Goal: Use online tool/utility: Utilize a website feature to perform a specific function

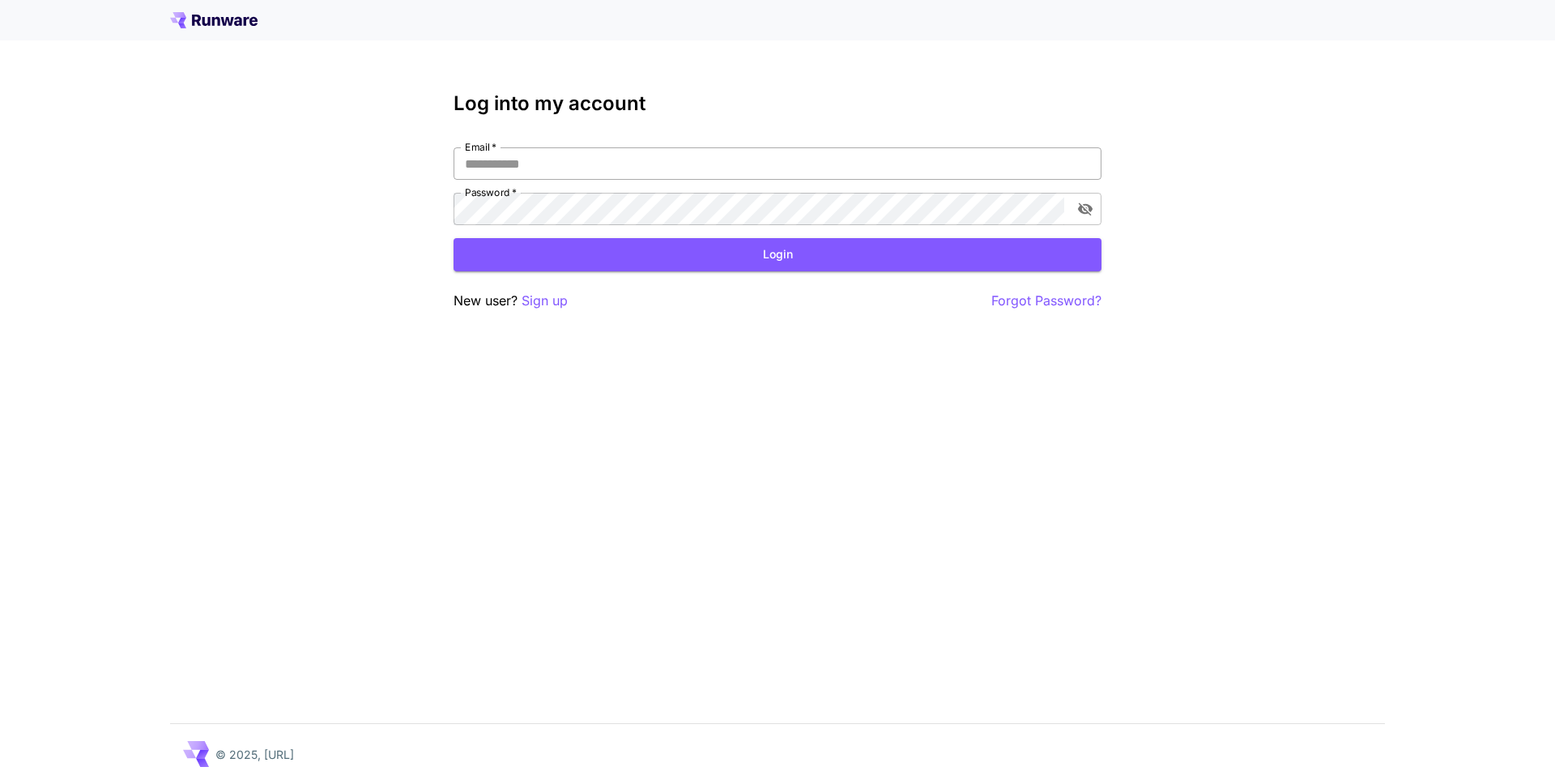
click at [545, 164] on input "Email   *" at bounding box center [777, 164] width 648 height 33
type input "**********"
click at [598, 254] on button "Login" at bounding box center [777, 254] width 648 height 33
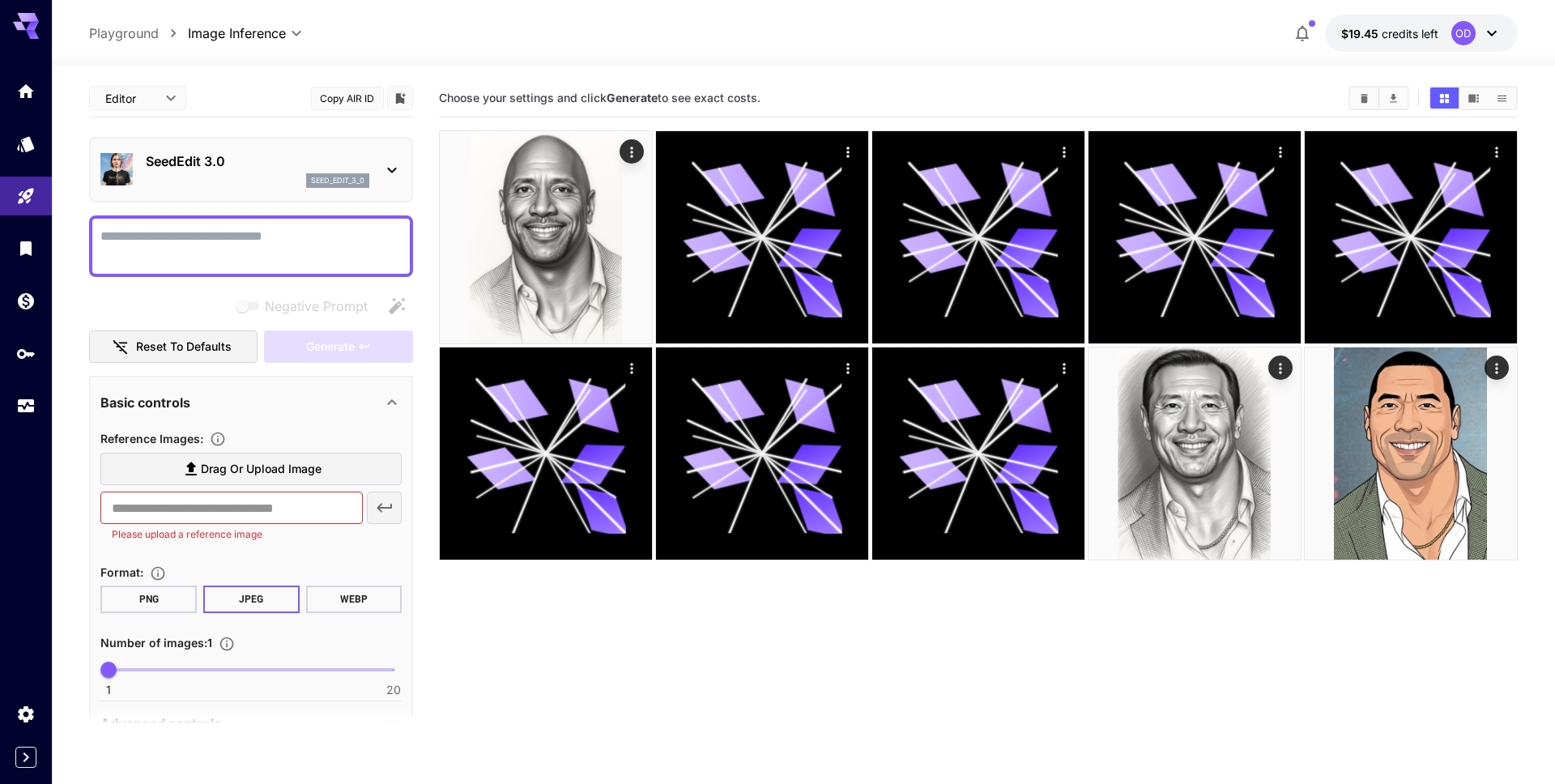
click at [189, 251] on textarea "Negative Prompt" at bounding box center [251, 246] width 302 height 39
click at [273, 256] on textarea "Negative Prompt" at bounding box center [251, 246] width 302 height 39
paste textarea "**********"
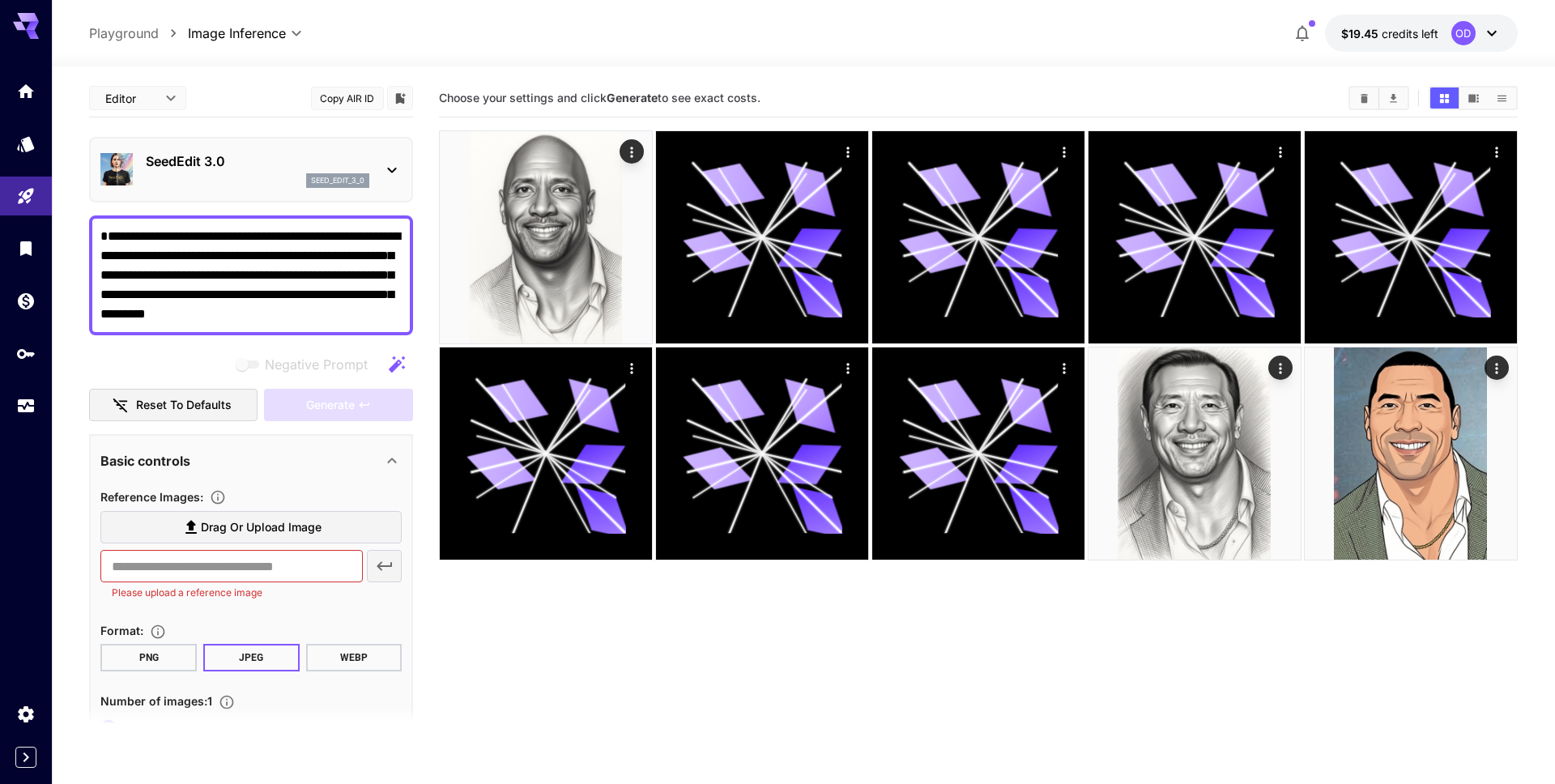
type textarea "**********"
click at [210, 559] on input "text" at bounding box center [230, 566] width 261 height 33
paste input "**********"
type input "**********"
click at [377, 555] on button "button" at bounding box center [384, 566] width 36 height 33
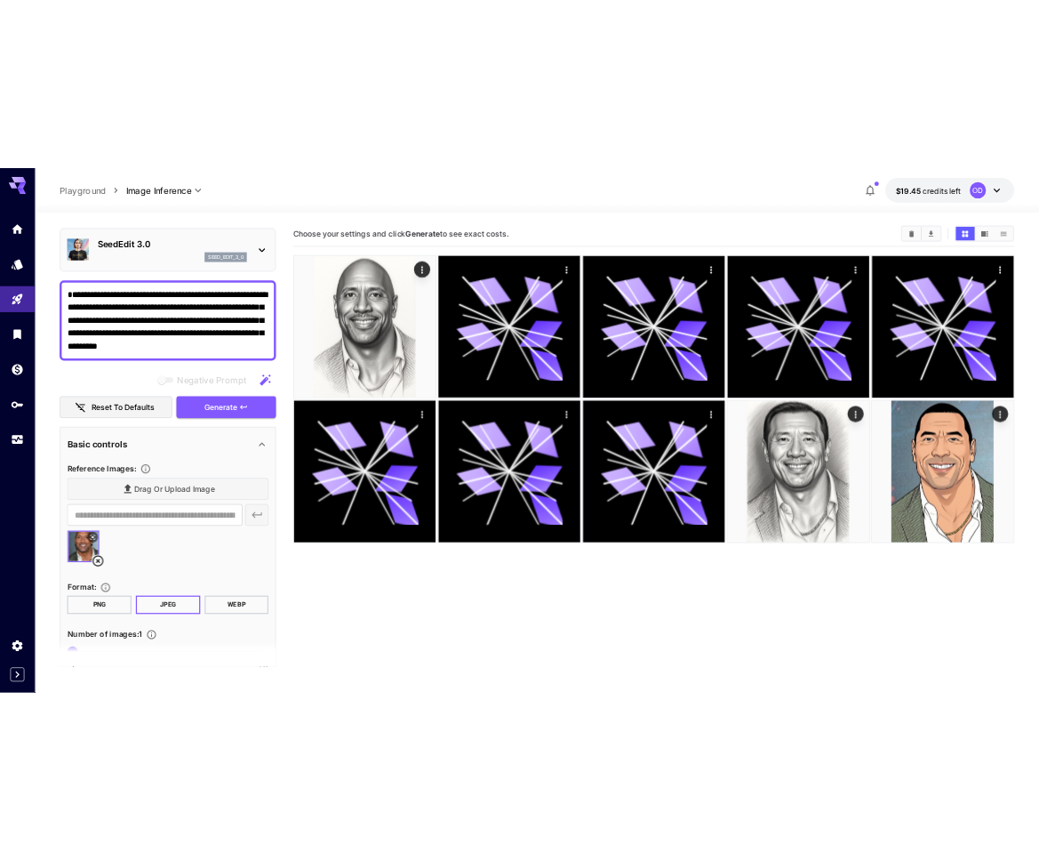
scroll to position [56, 0]
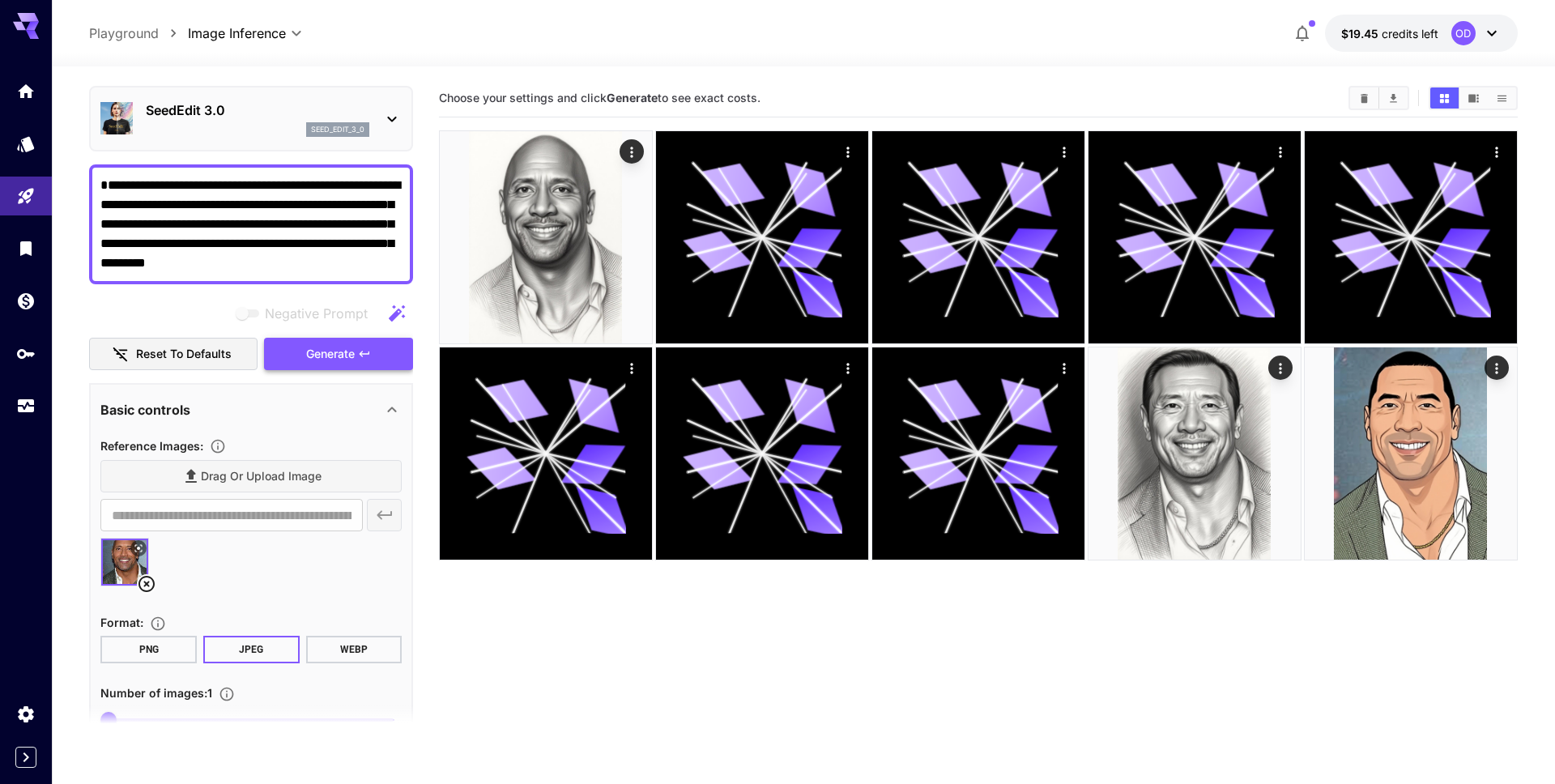
click at [327, 357] on span "Generate" at bounding box center [330, 354] width 48 height 20
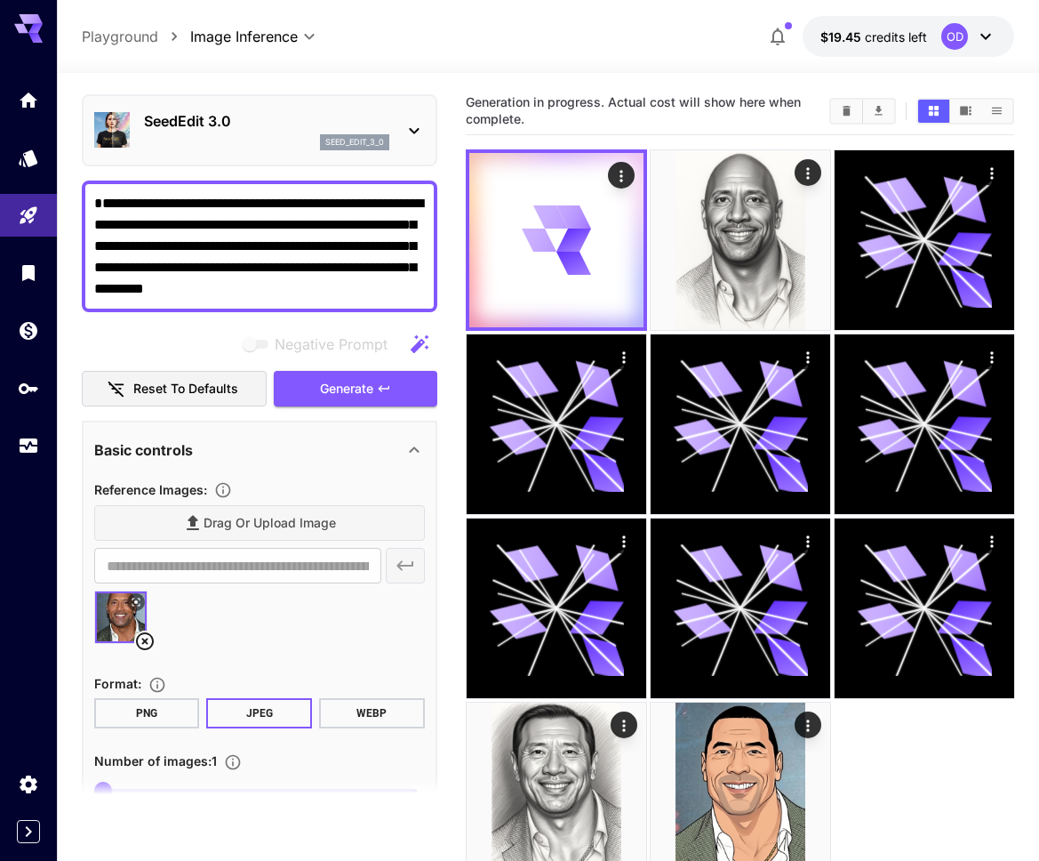
click at [986, 32] on icon at bounding box center [985, 36] width 21 height 21
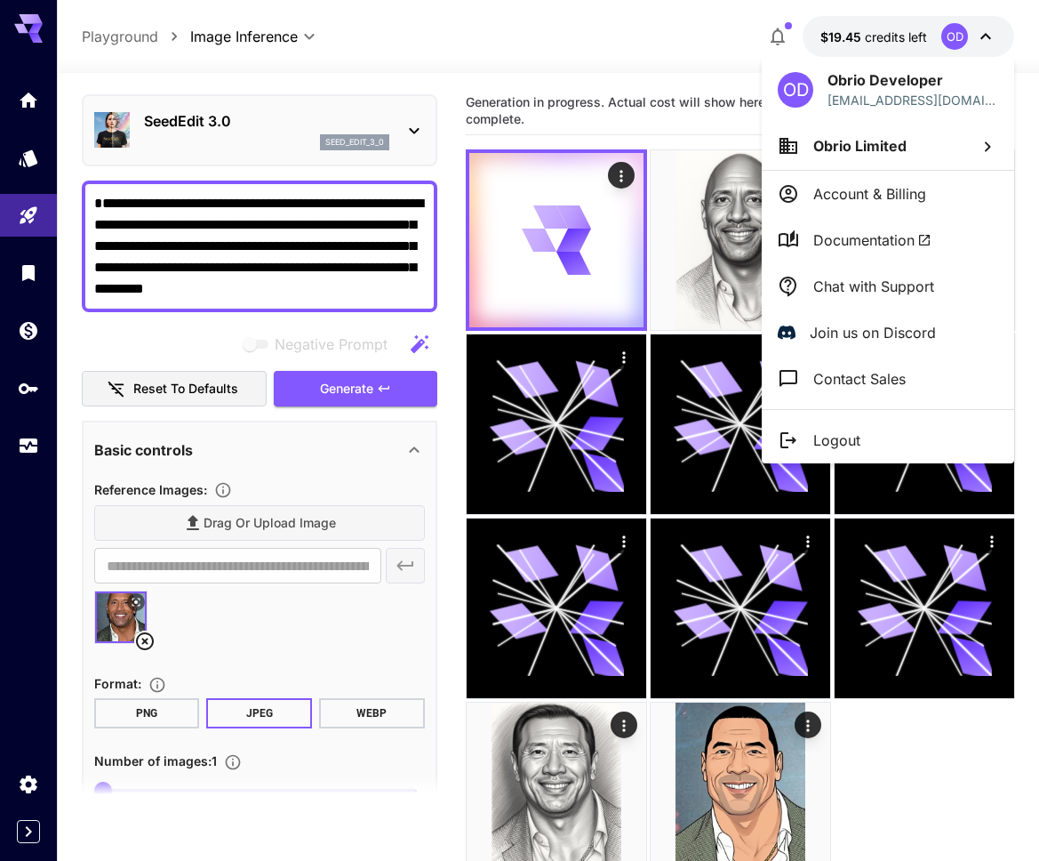
click at [986, 32] on div at bounding box center [519, 430] width 1039 height 861
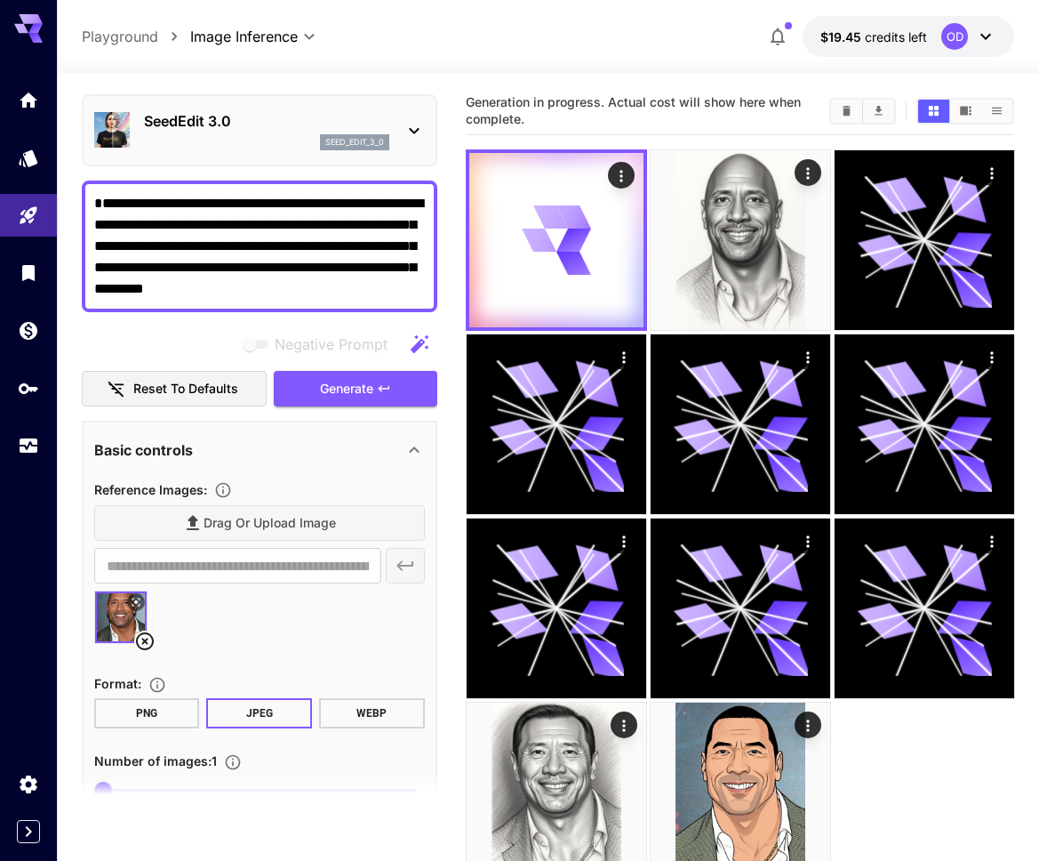
click at [256, 143] on div "seed_edit_3_0" at bounding box center [266, 142] width 245 height 16
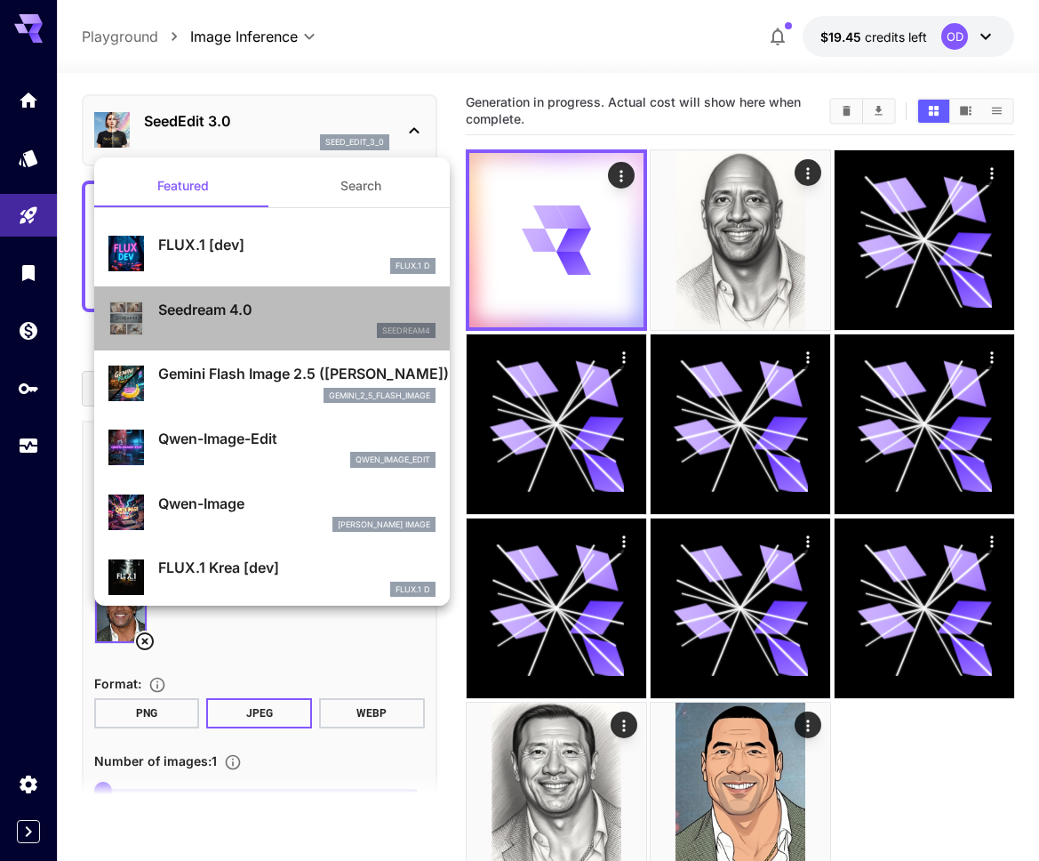
click at [251, 317] on p "Seedream 4.0" at bounding box center [296, 309] width 277 height 21
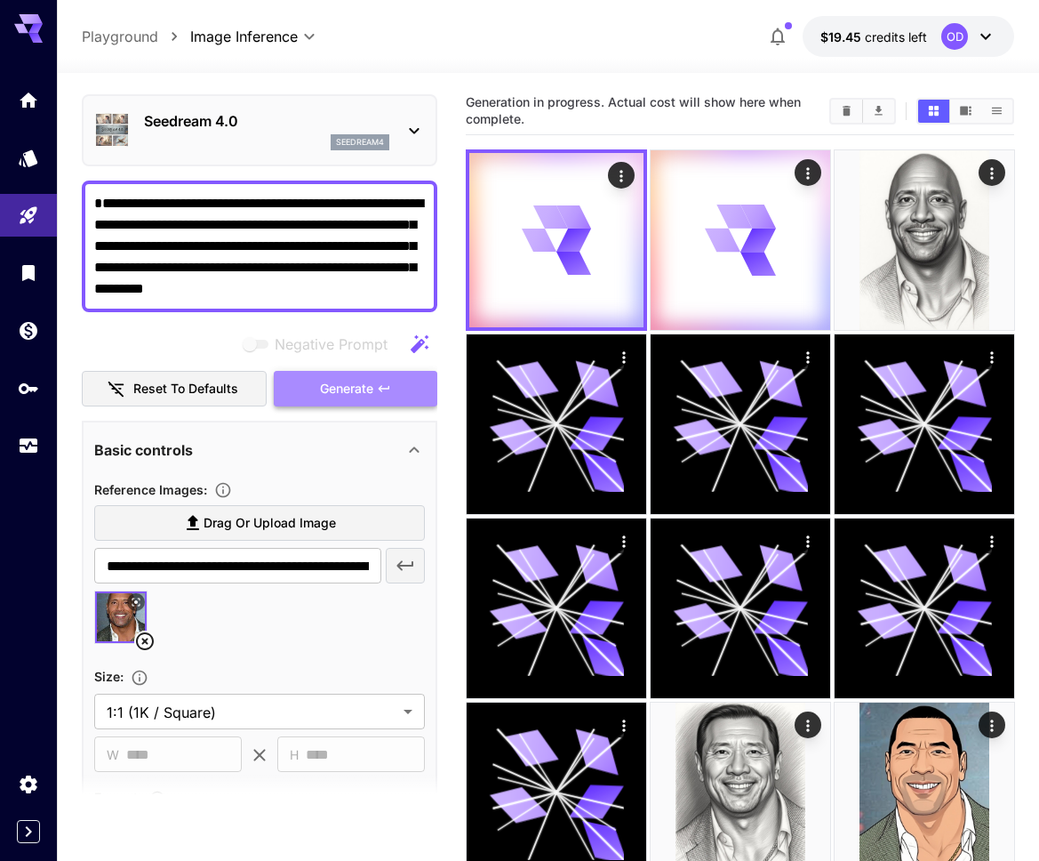
click at [332, 384] on span "Generate" at bounding box center [346, 389] width 53 height 22
click at [338, 253] on textarea "**********" at bounding box center [259, 246] width 331 height 107
click at [227, 524] on span "Drag or upload image" at bounding box center [270, 523] width 132 height 22
click at [0, 0] on input "Drag or upload image" at bounding box center [0, 0] width 0 height 0
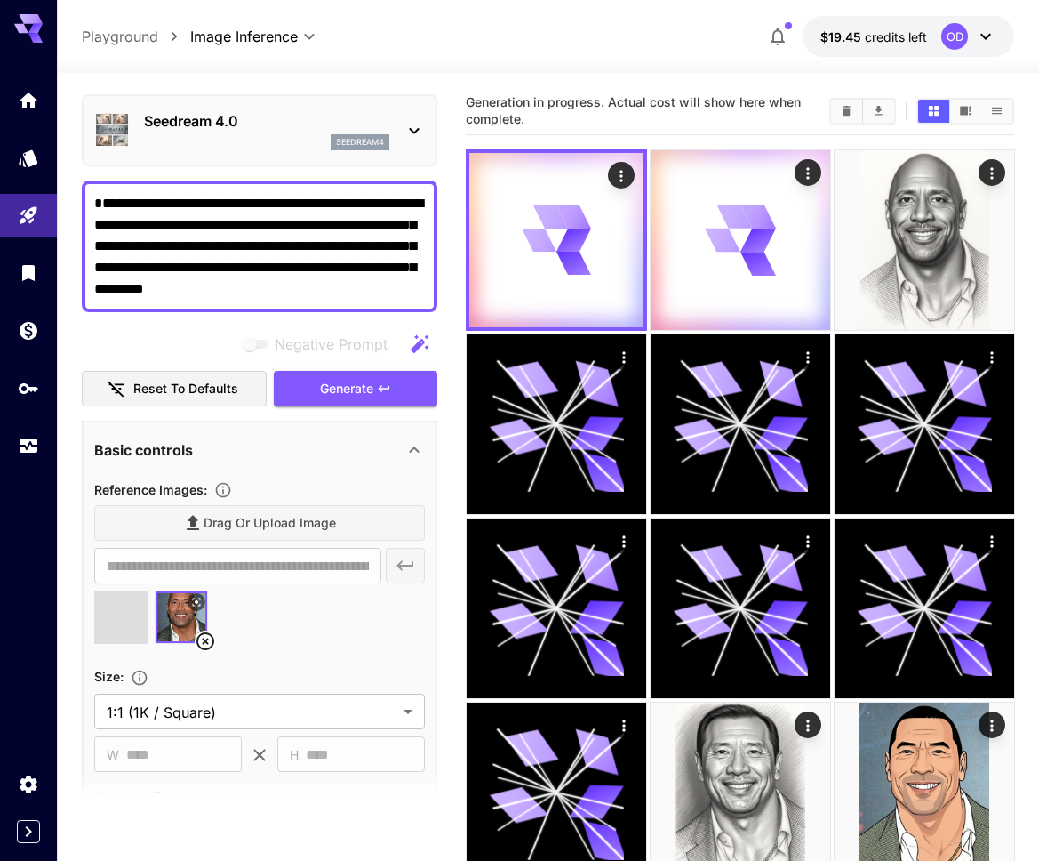
type input "**********"
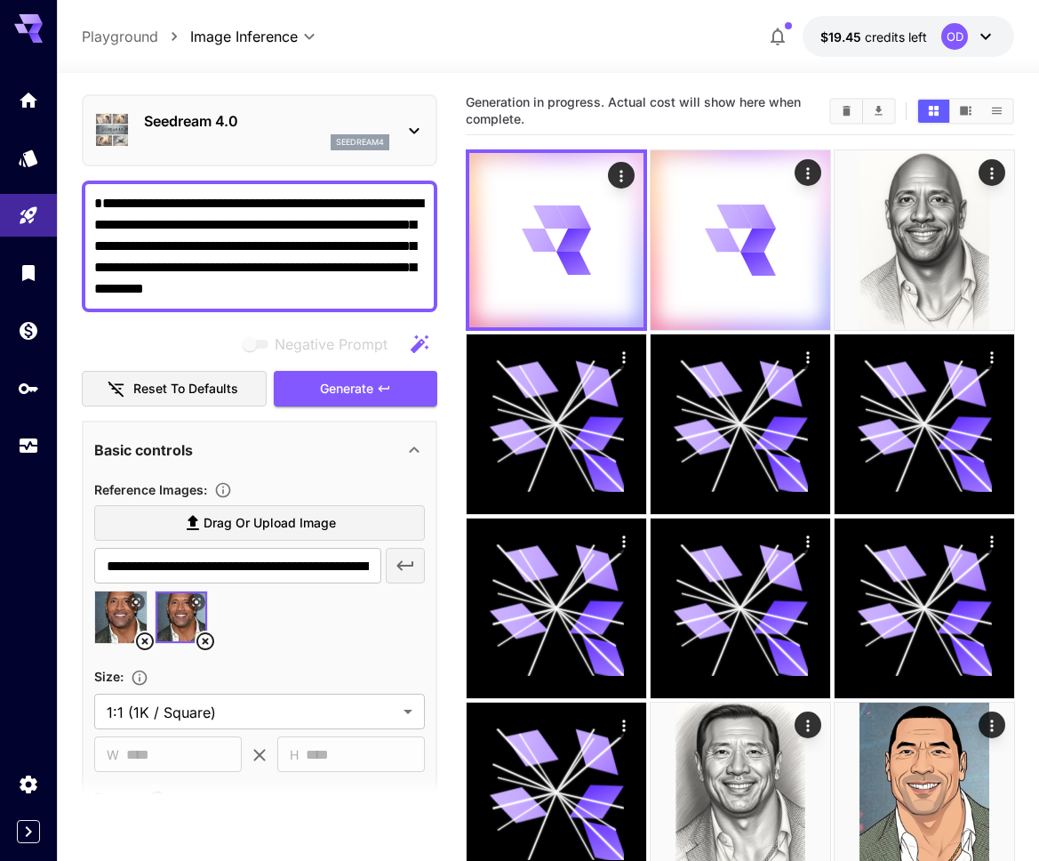
click at [205, 636] on icon at bounding box center [205, 640] width 21 height 21
click at [351, 383] on span "Generate" at bounding box center [346, 389] width 53 height 22
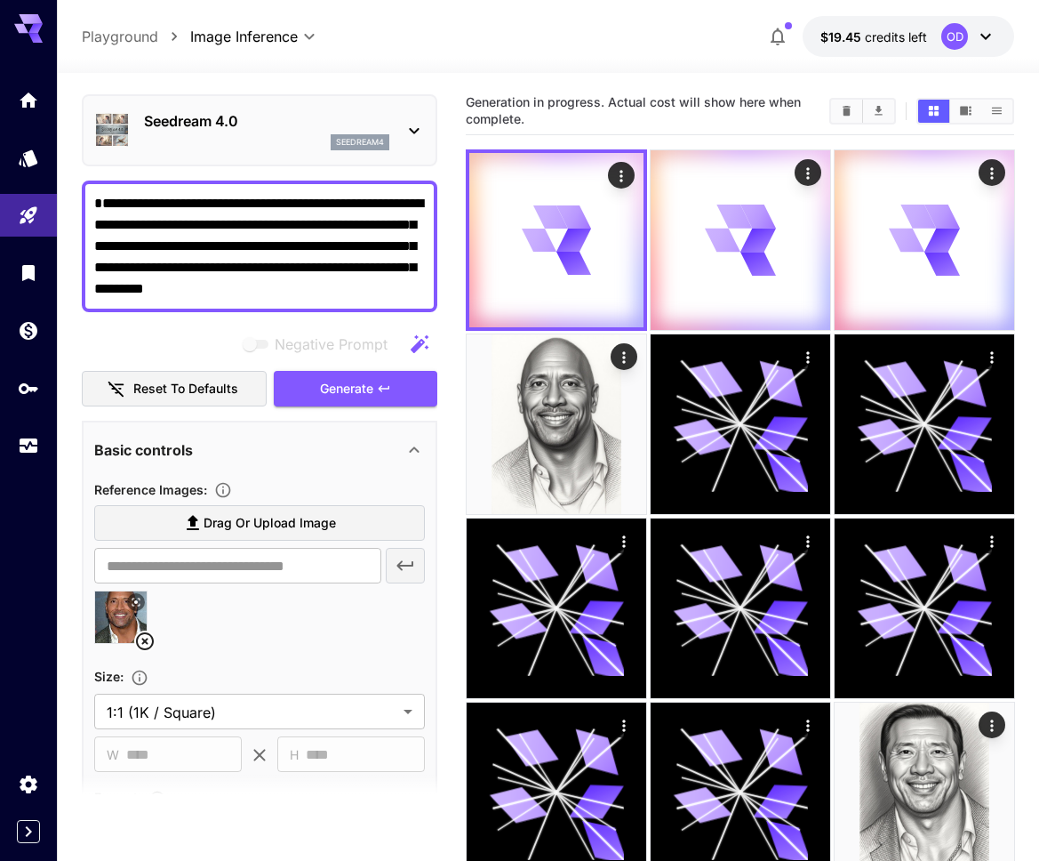
click at [255, 293] on textarea "**********" at bounding box center [259, 246] width 331 height 107
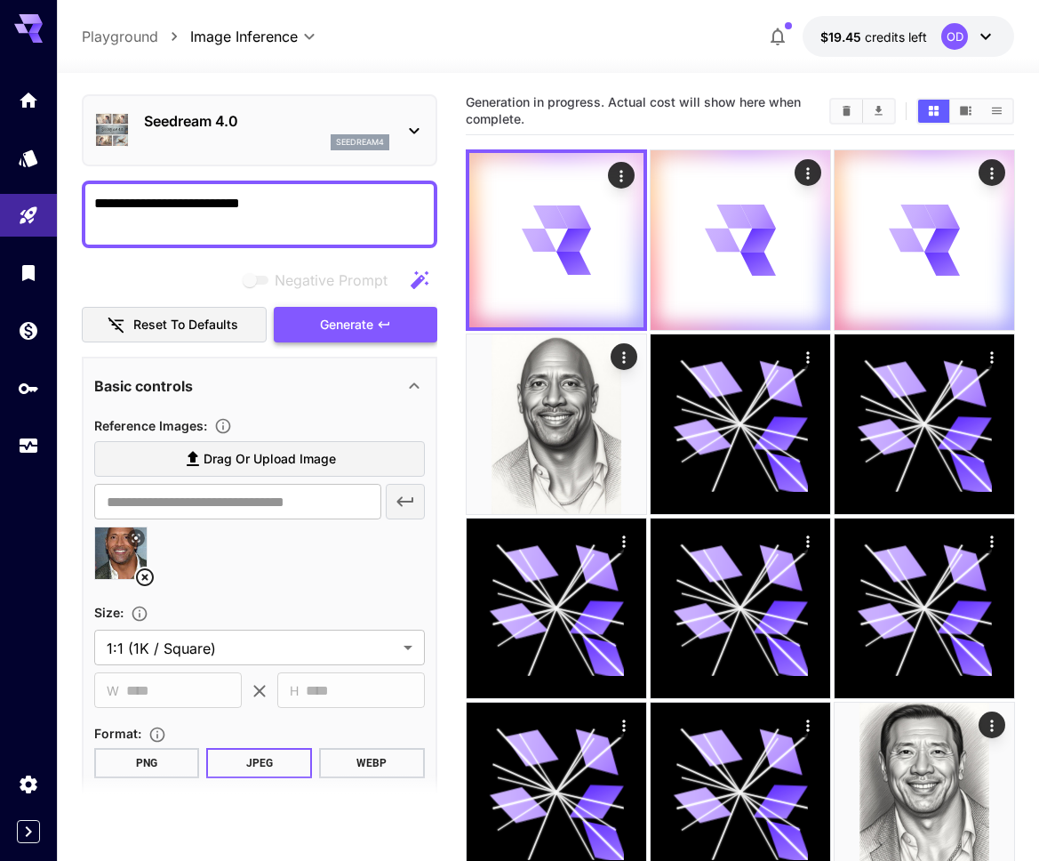
type textarea "**********"
click at [342, 325] on span "Generate" at bounding box center [346, 325] width 53 height 22
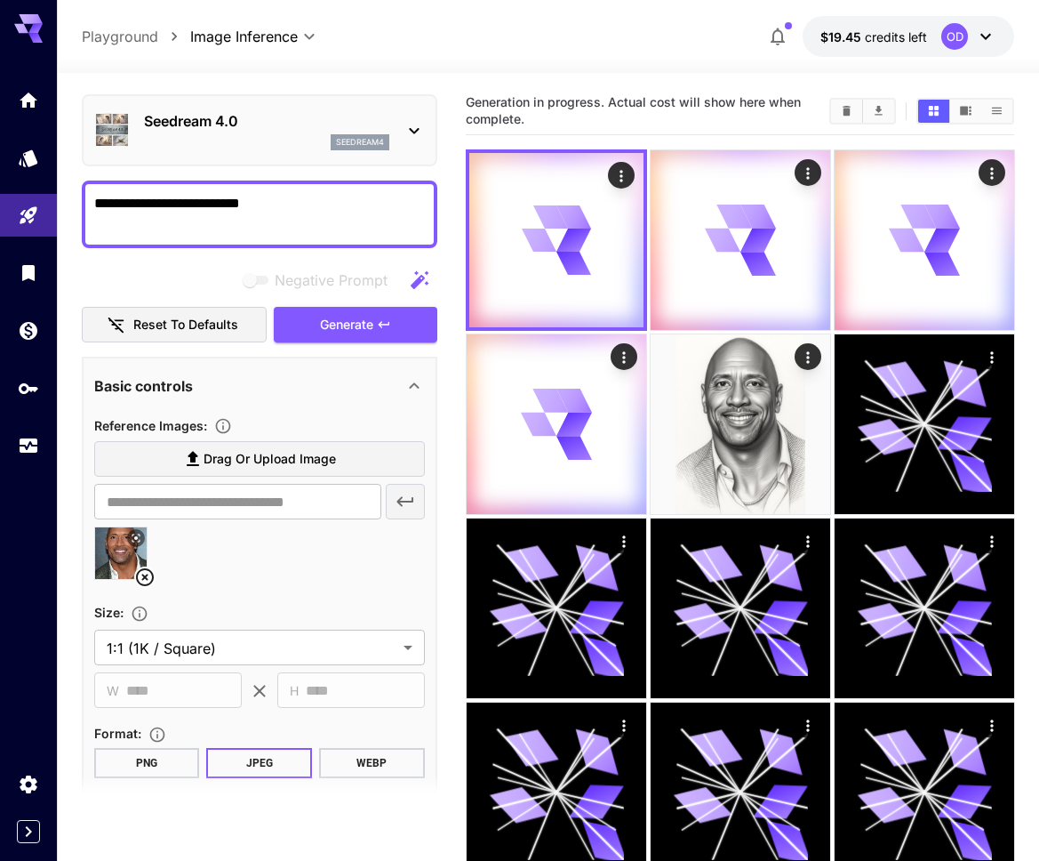
click at [136, 222] on textarea "**********" at bounding box center [259, 214] width 331 height 43
click at [752, 274] on icon at bounding box center [758, 264] width 37 height 43
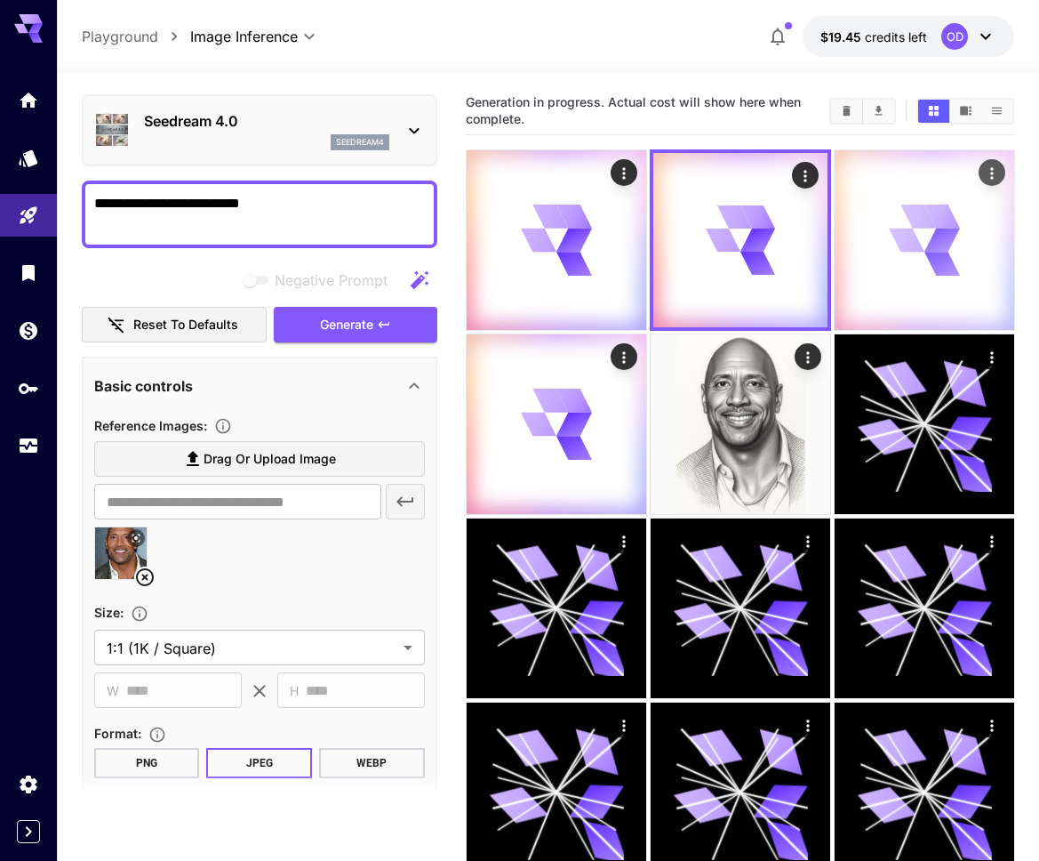
click at [879, 253] on div at bounding box center [925, 240] width 180 height 180
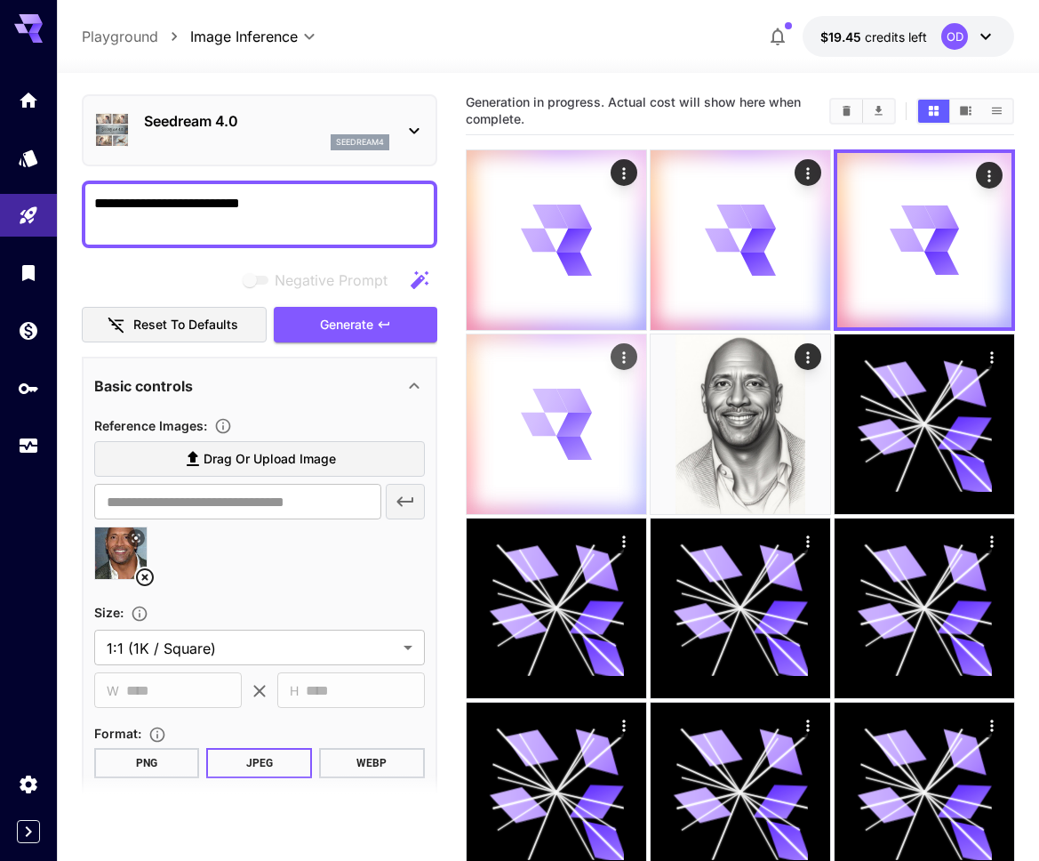
click at [590, 395] on icon at bounding box center [556, 425] width 72 height 72
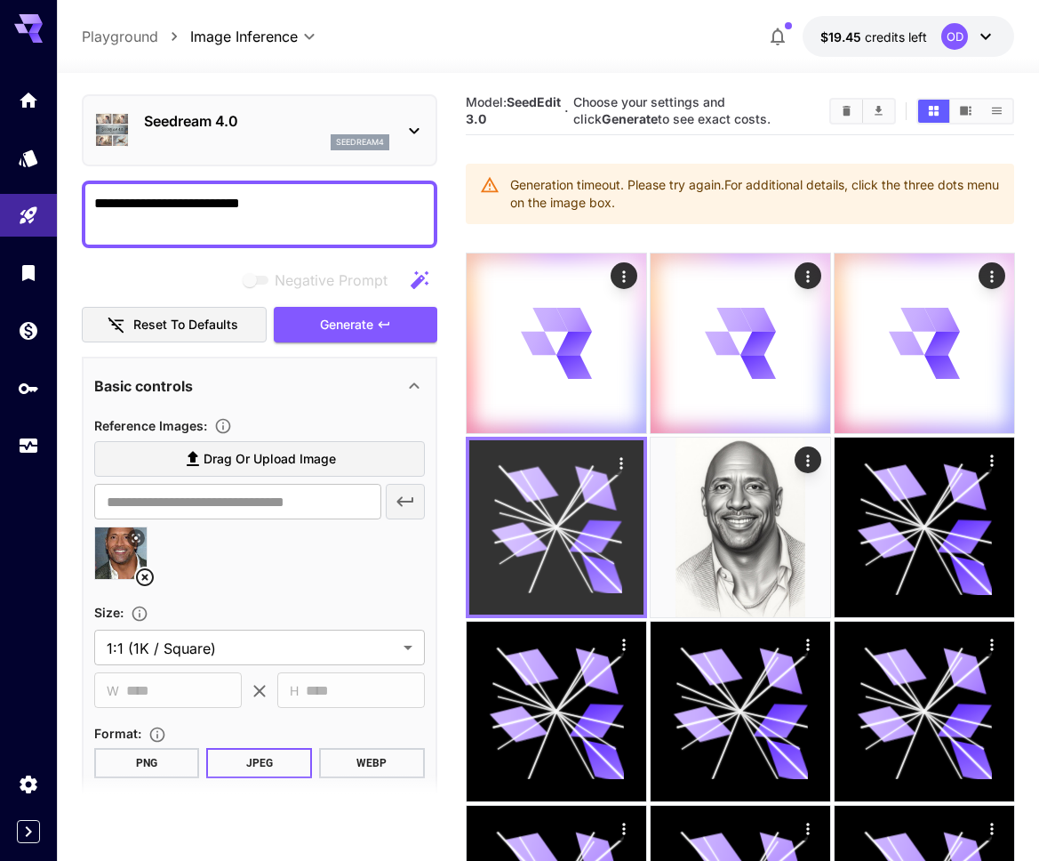
click at [541, 524] on icon at bounding box center [556, 527] width 131 height 131
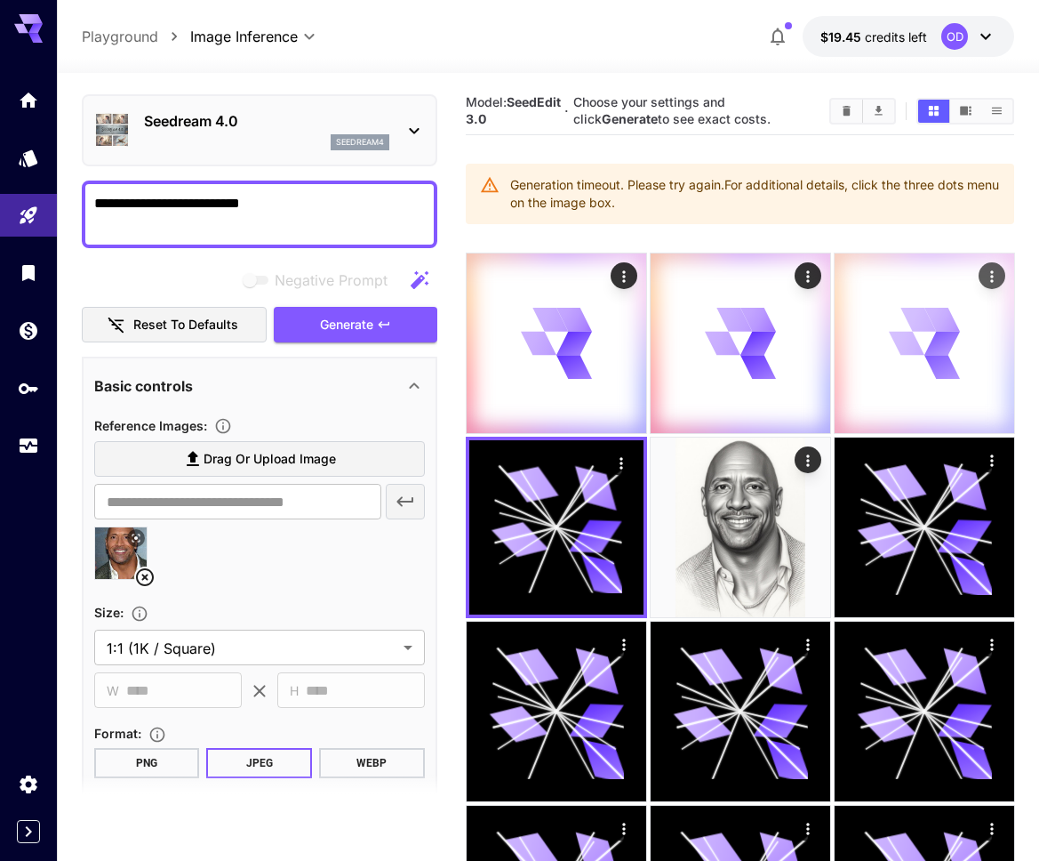
click at [868, 373] on div at bounding box center [925, 343] width 180 height 180
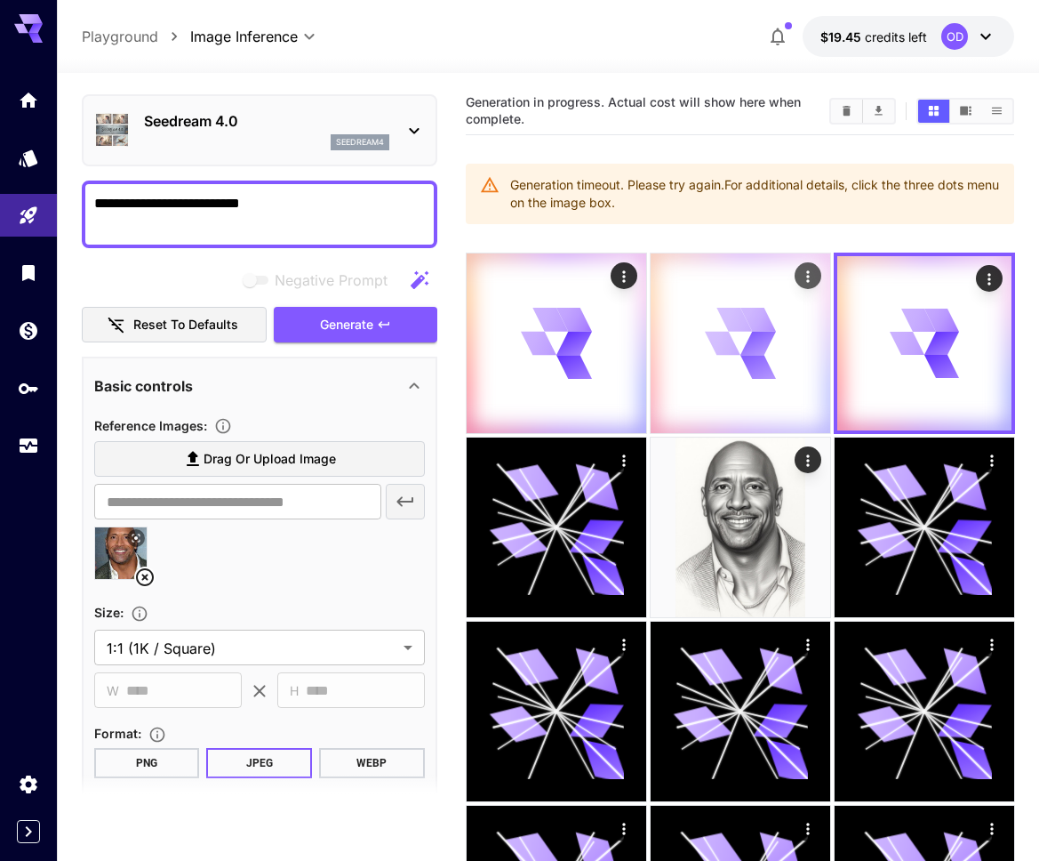
click at [703, 339] on div at bounding box center [741, 343] width 180 height 180
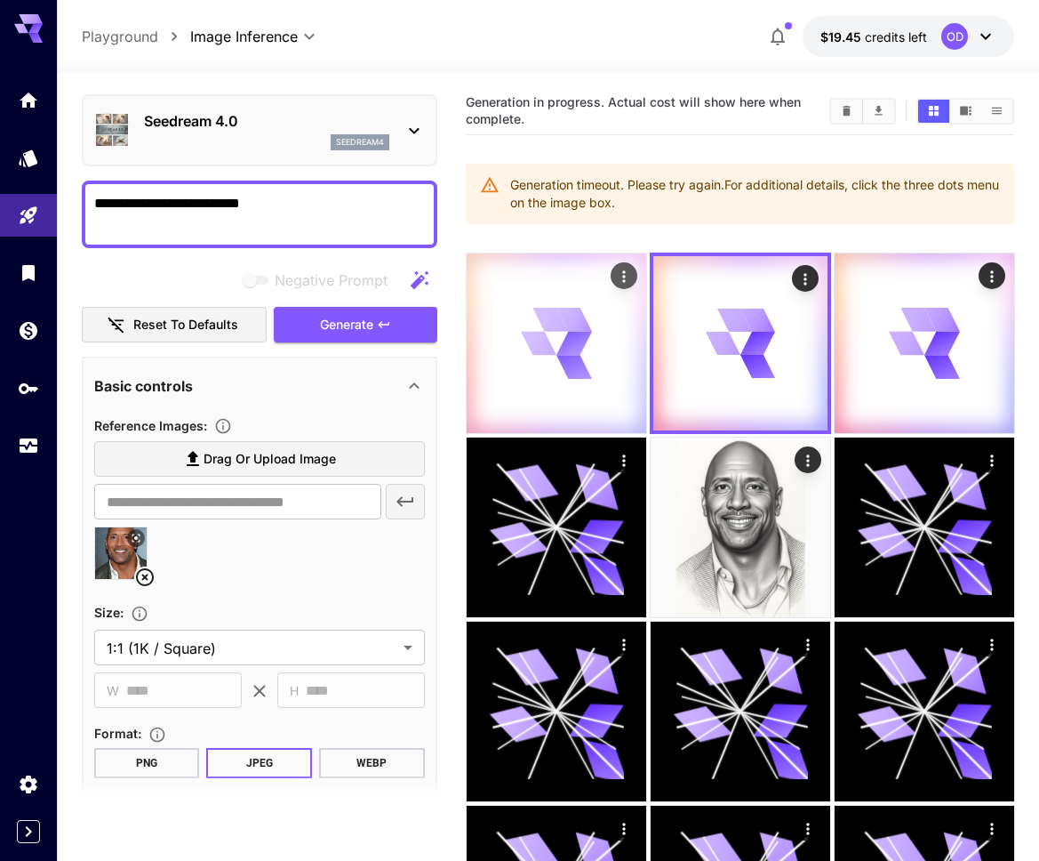
click at [567, 348] on icon at bounding box center [574, 343] width 40 height 43
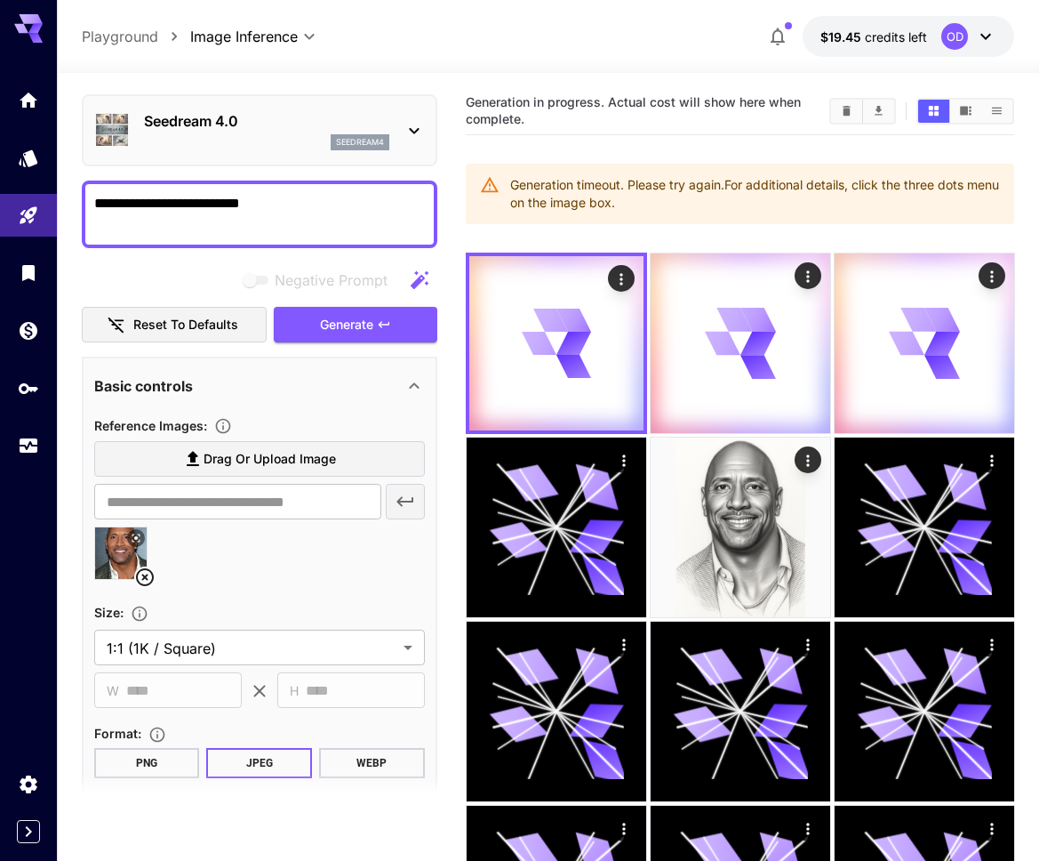
click at [983, 30] on icon at bounding box center [985, 36] width 21 height 21
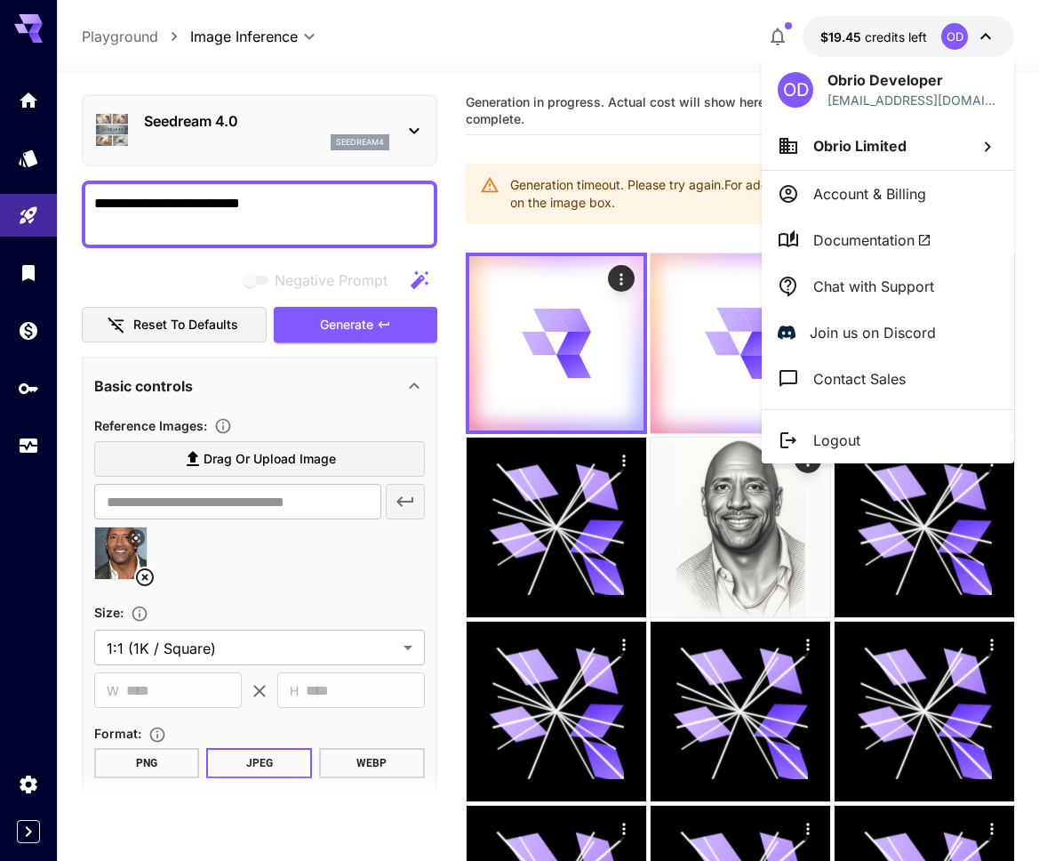
click at [838, 153] on span "Obrio Limited" at bounding box center [860, 146] width 93 height 18
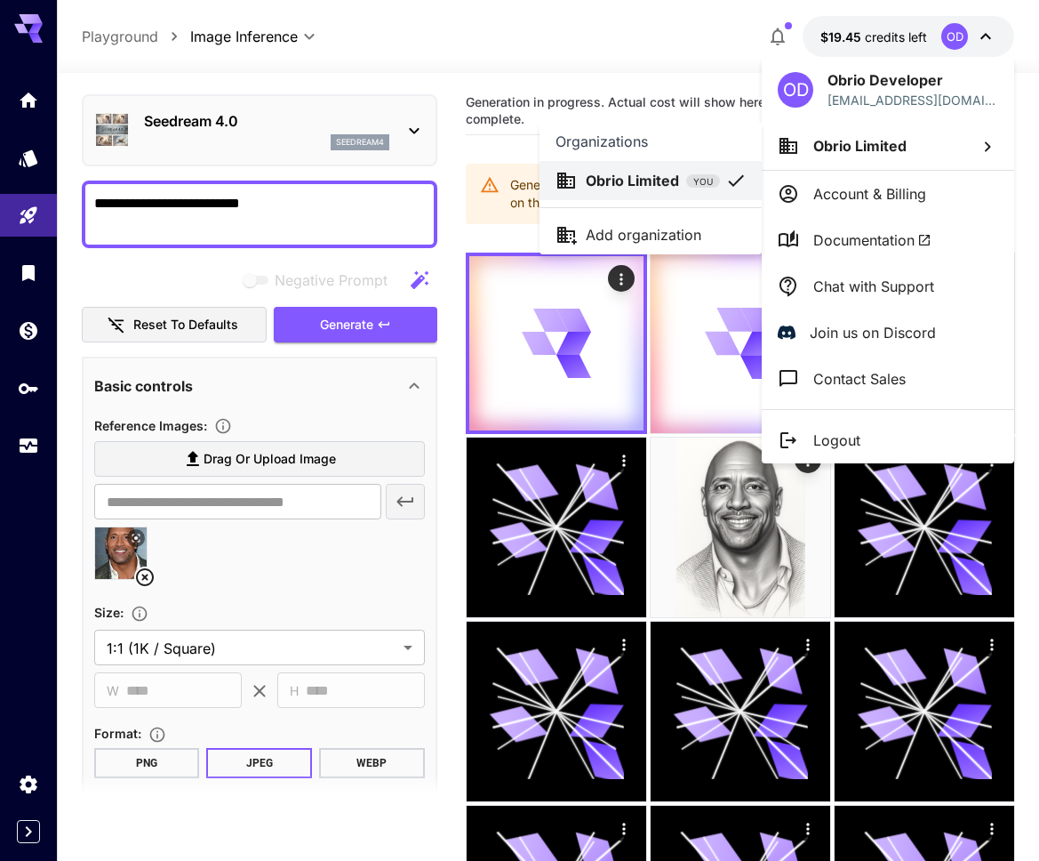
click at [909, 140] on div at bounding box center [519, 430] width 1039 height 861
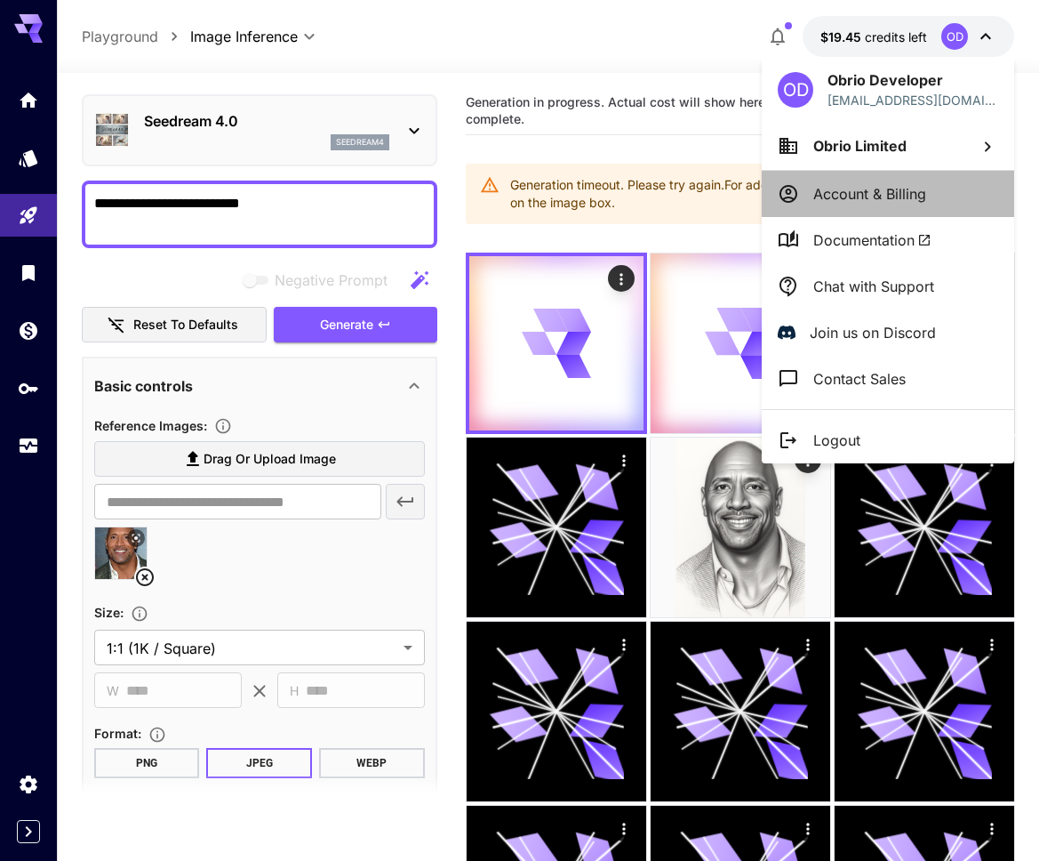
click at [840, 197] on p "Account & Billing" at bounding box center [870, 193] width 113 height 21
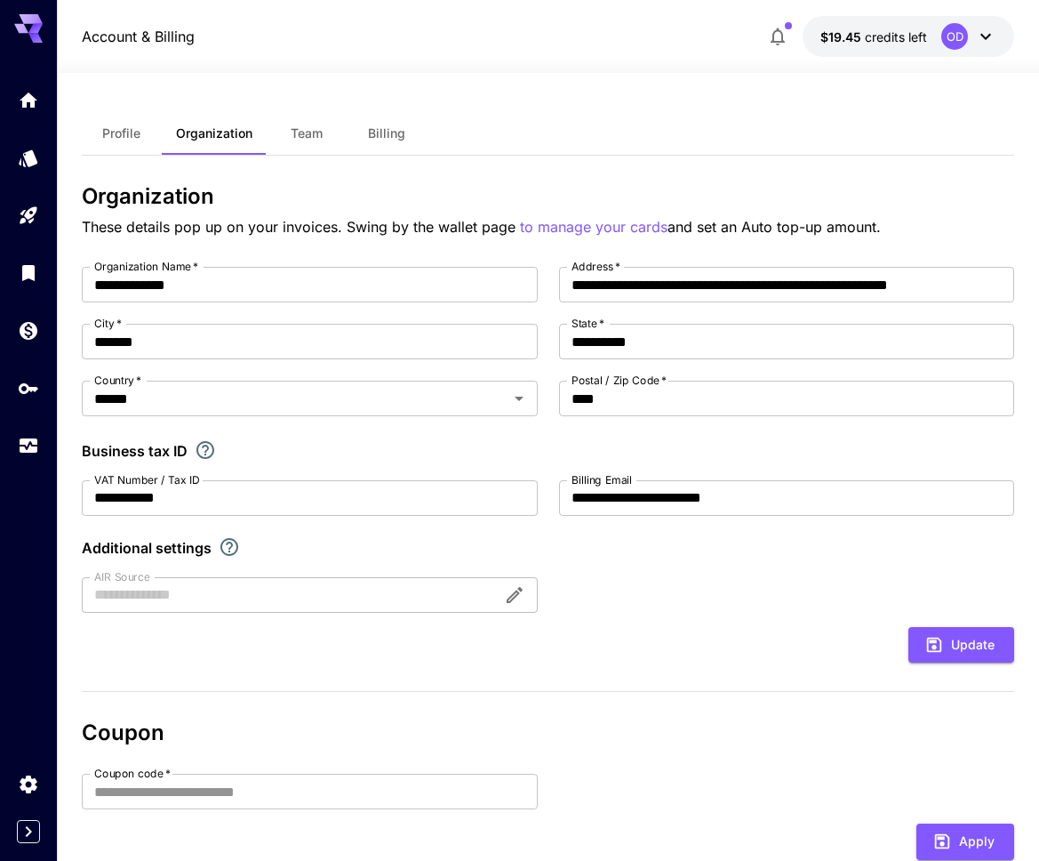
scroll to position [226, 0]
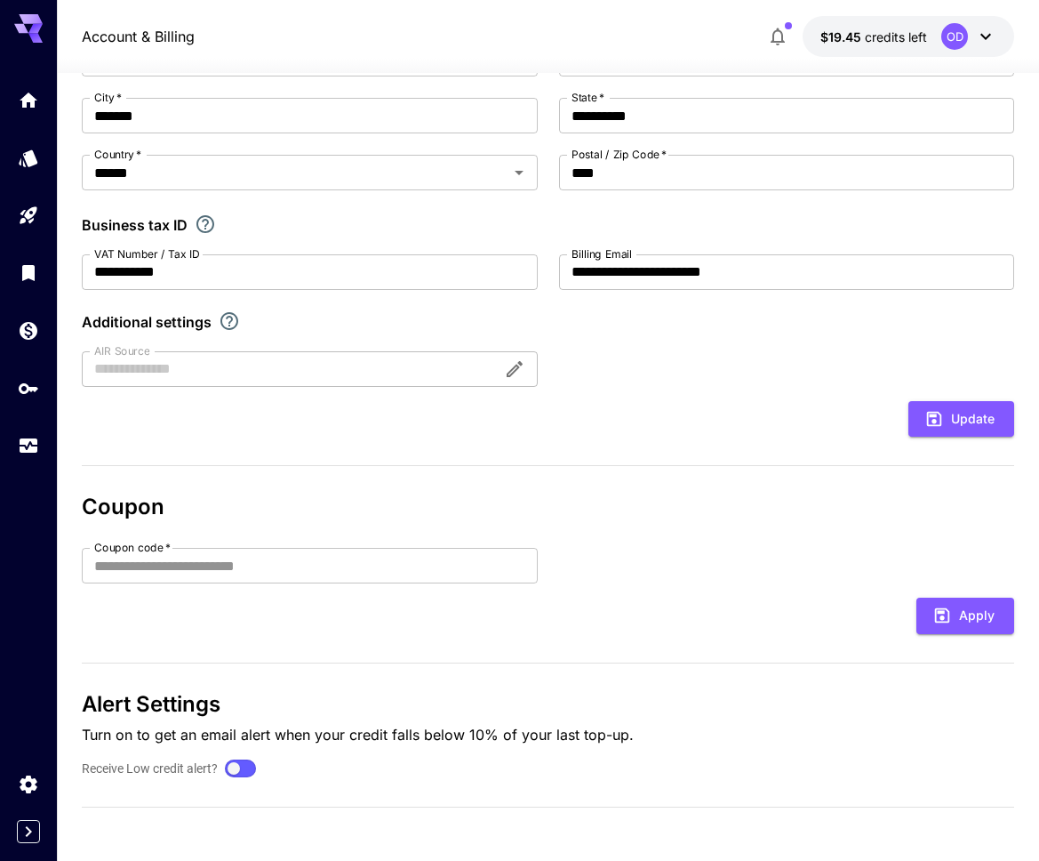
click at [958, 45] on div "OD" at bounding box center [955, 36] width 27 height 27
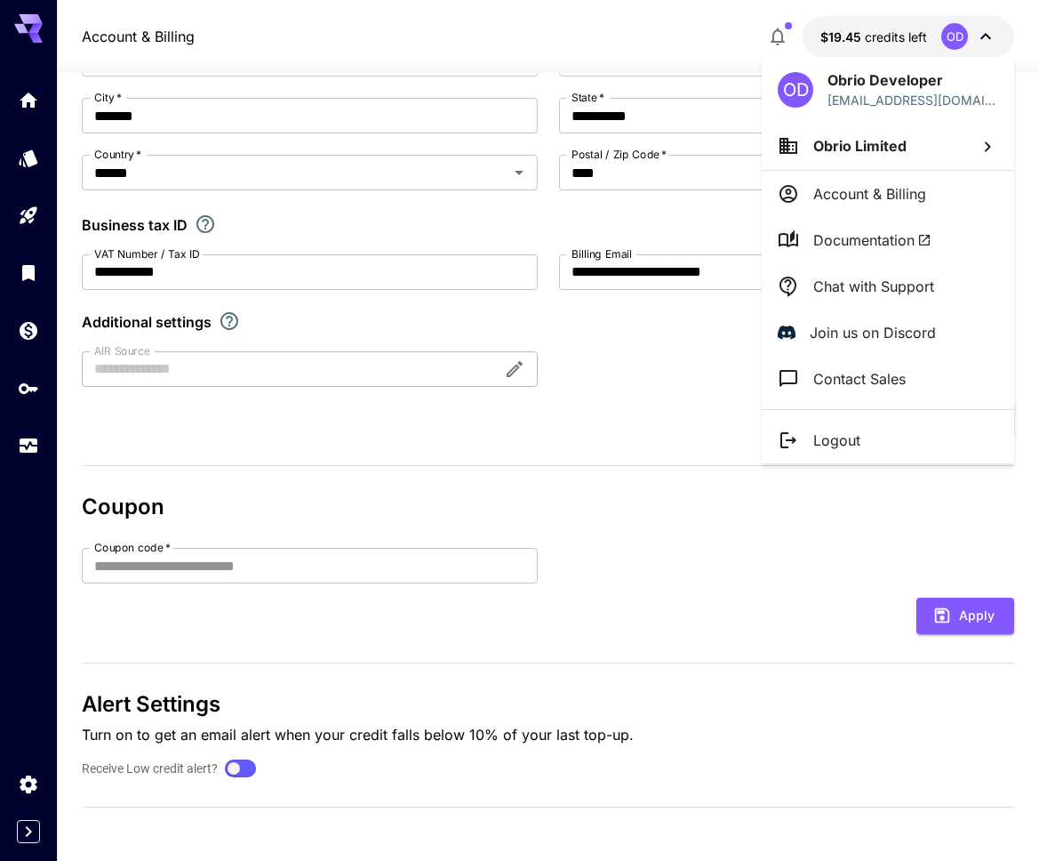
click at [867, 202] on p "Account & Billing" at bounding box center [870, 193] width 113 height 21
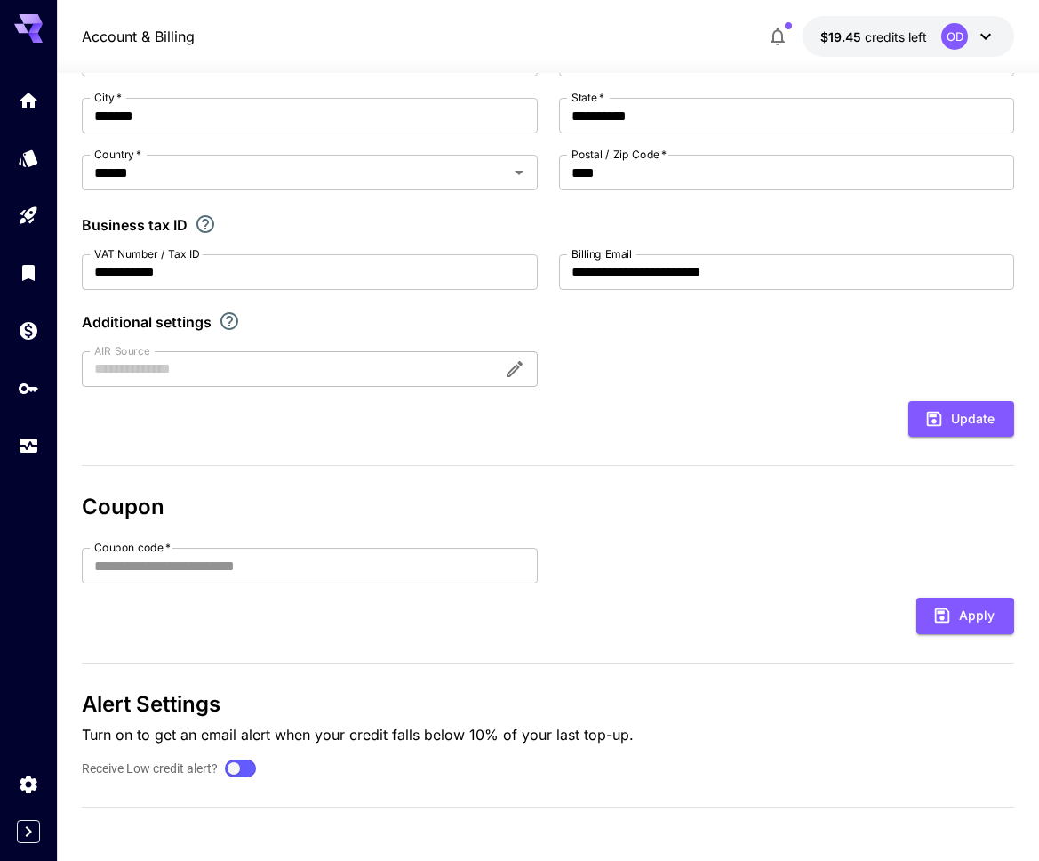
click at [27, 410] on div at bounding box center [28, 272] width 57 height 389
click at [27, 389] on icon "API Keys" at bounding box center [30, 382] width 21 height 21
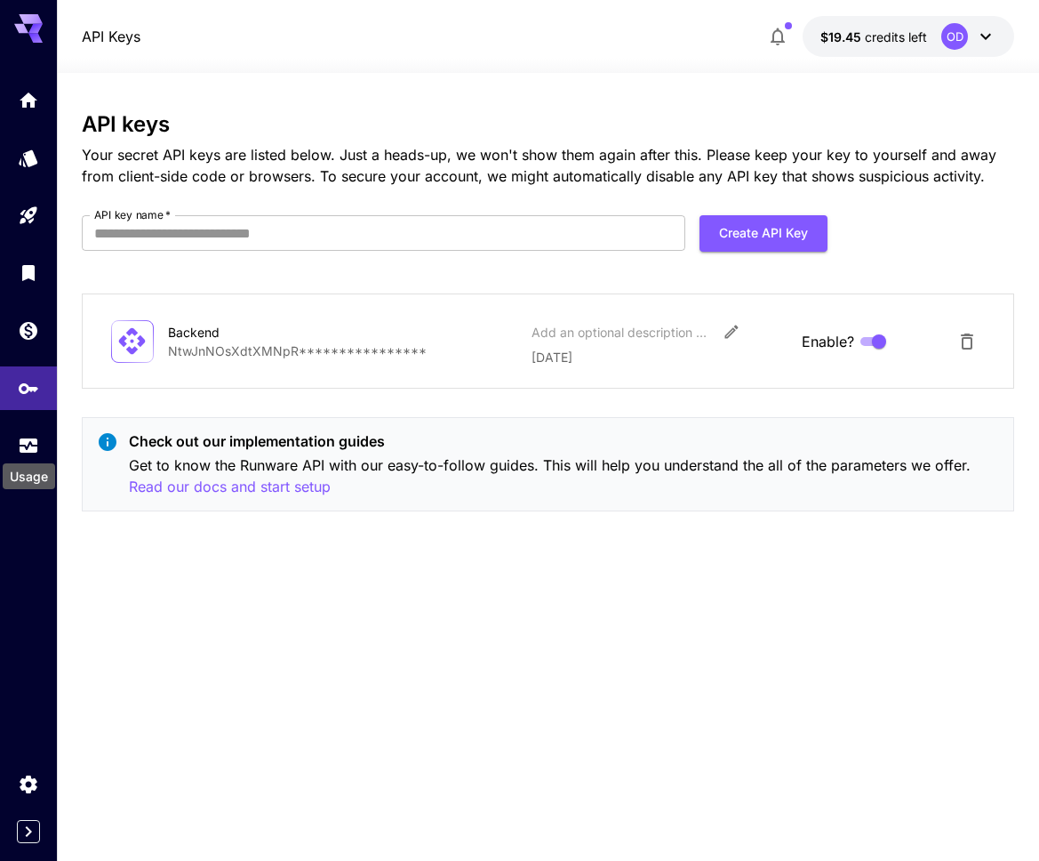
click at [25, 452] on div "Usage" at bounding box center [29, 471] width 56 height 40
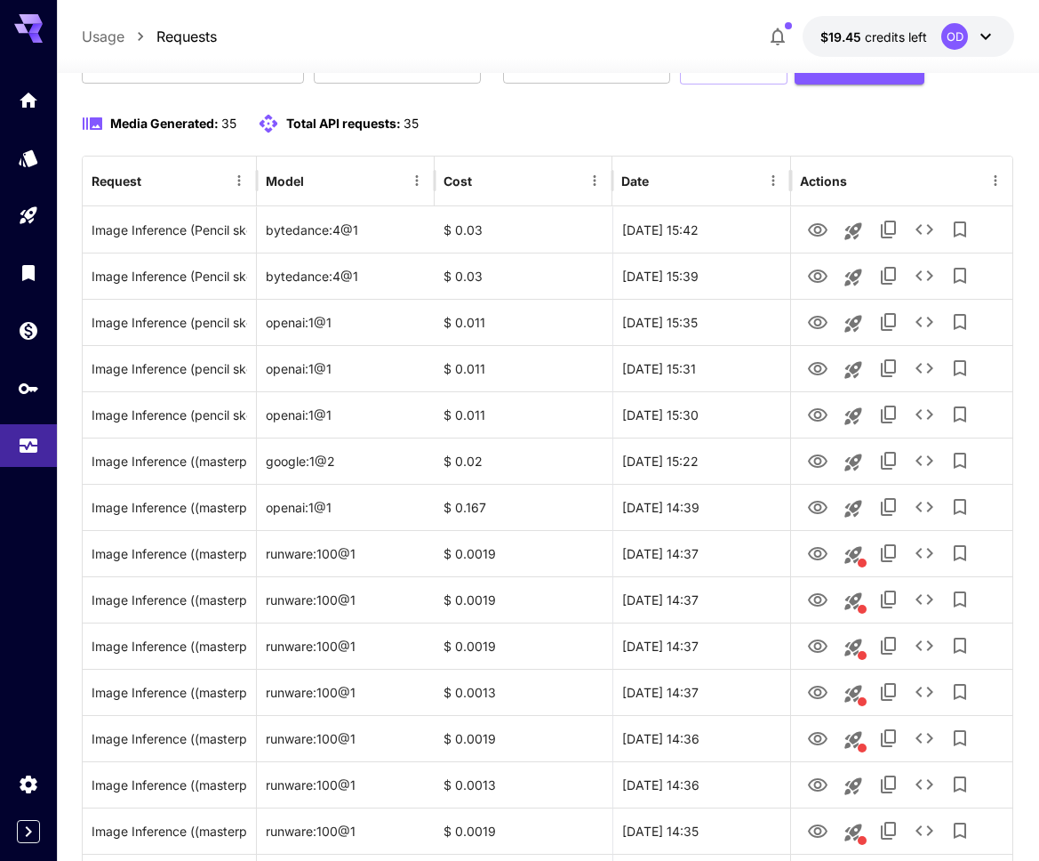
scroll to position [121, 0]
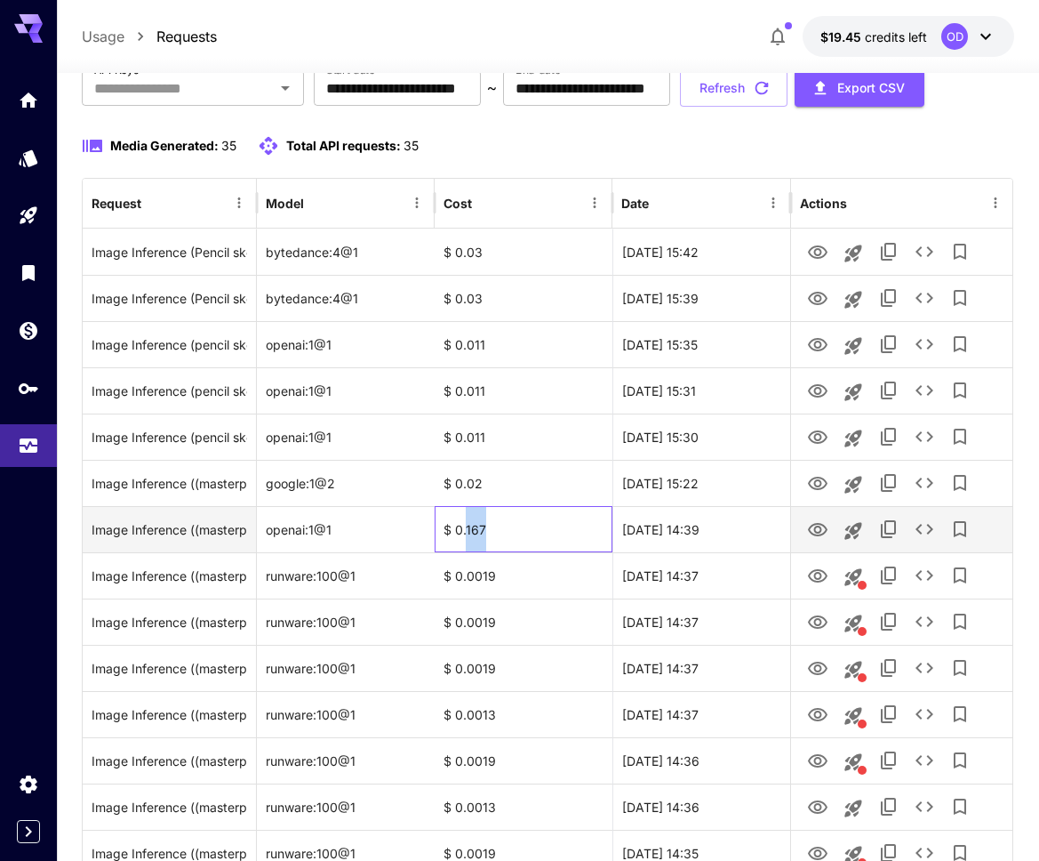
drag, startPoint x: 467, startPoint y: 532, endPoint x: 497, endPoint y: 532, distance: 30.2
click at [497, 532] on div "$ 0.167" at bounding box center [524, 529] width 178 height 46
click at [524, 536] on div "$ 0.167" at bounding box center [524, 529] width 178 height 46
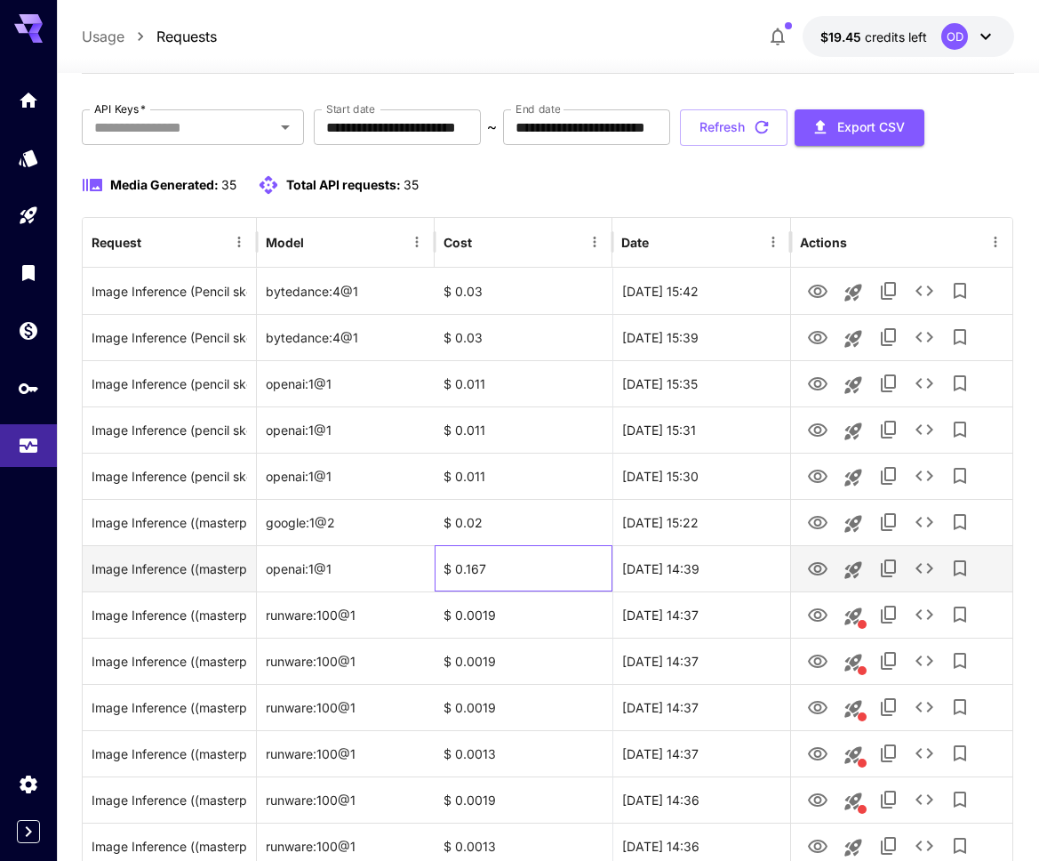
scroll to position [0, 0]
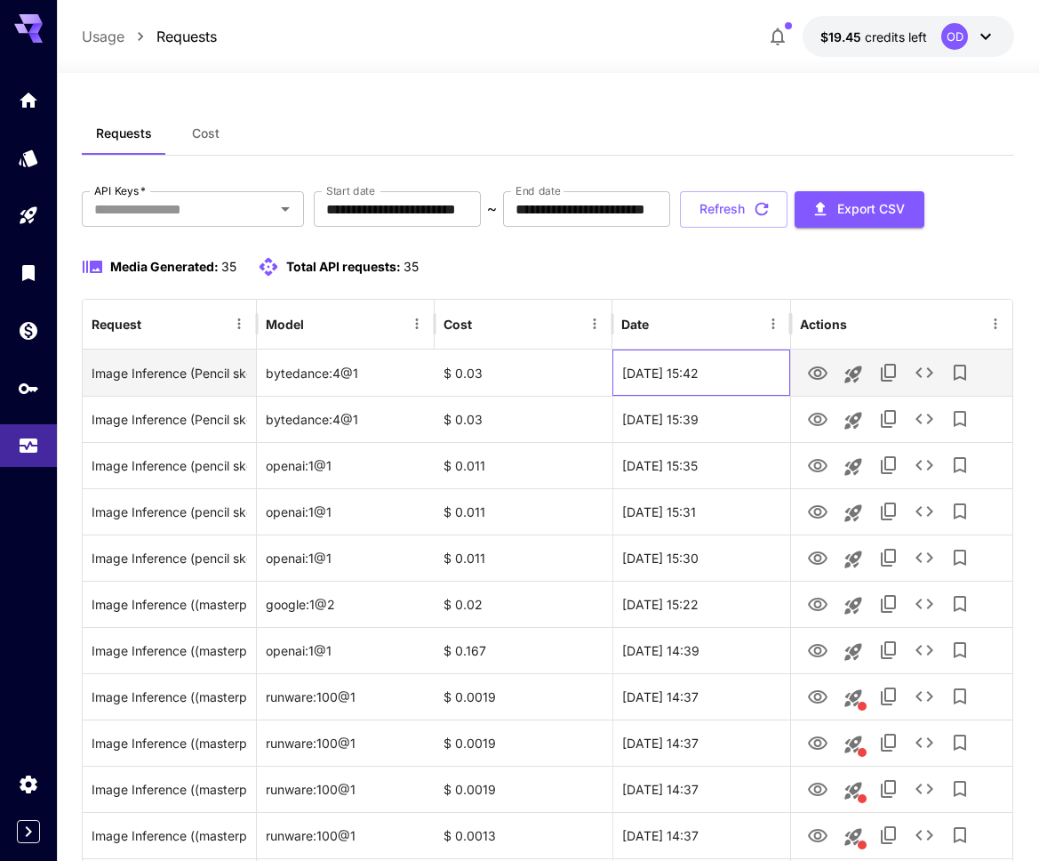
click at [731, 373] on div "[DATE] 15:42" at bounding box center [702, 372] width 178 height 46
drag, startPoint x: 731, startPoint y: 373, endPoint x: 701, endPoint y: 373, distance: 30.2
click at [701, 373] on div "[DATE] 15:42" at bounding box center [702, 372] width 178 height 46
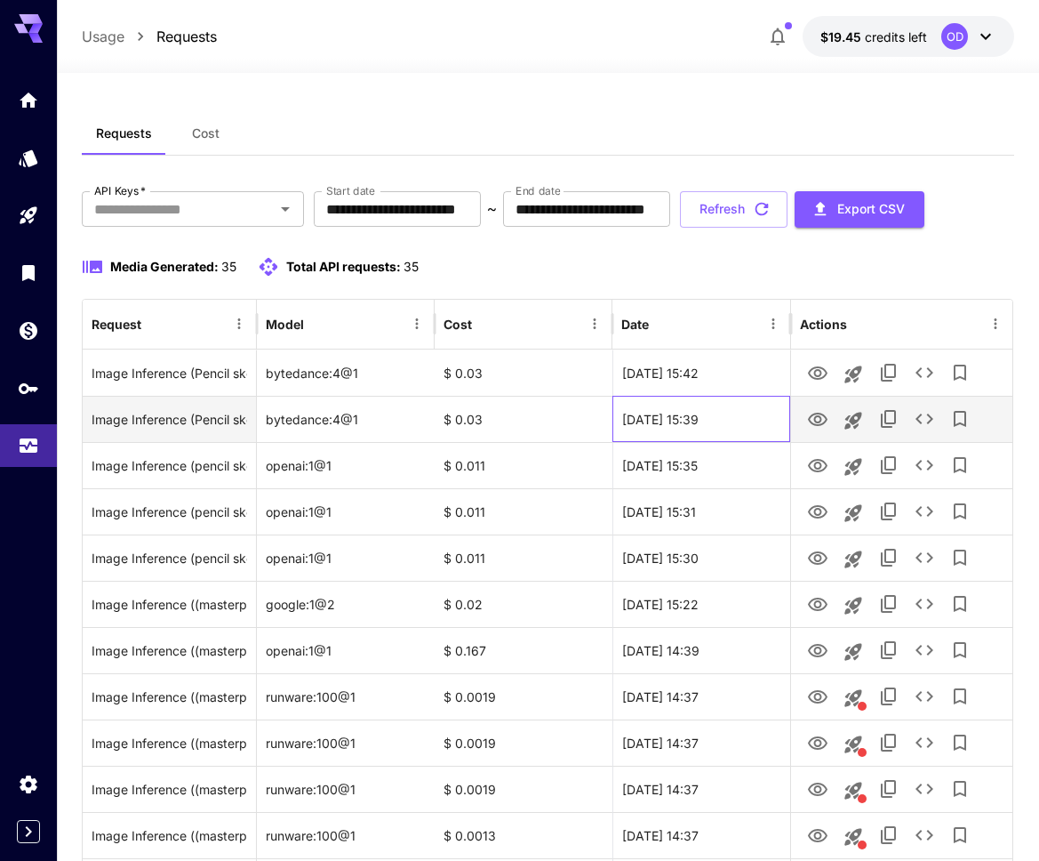
click at [717, 405] on div "[DATE] 15:39" at bounding box center [702, 419] width 178 height 46
drag, startPoint x: 717, startPoint y: 405, endPoint x: 736, endPoint y: 411, distance: 20.3
click at [736, 411] on div "[DATE] 15:39" at bounding box center [702, 419] width 178 height 46
click at [754, 410] on div "[DATE] 15:39" at bounding box center [702, 419] width 178 height 46
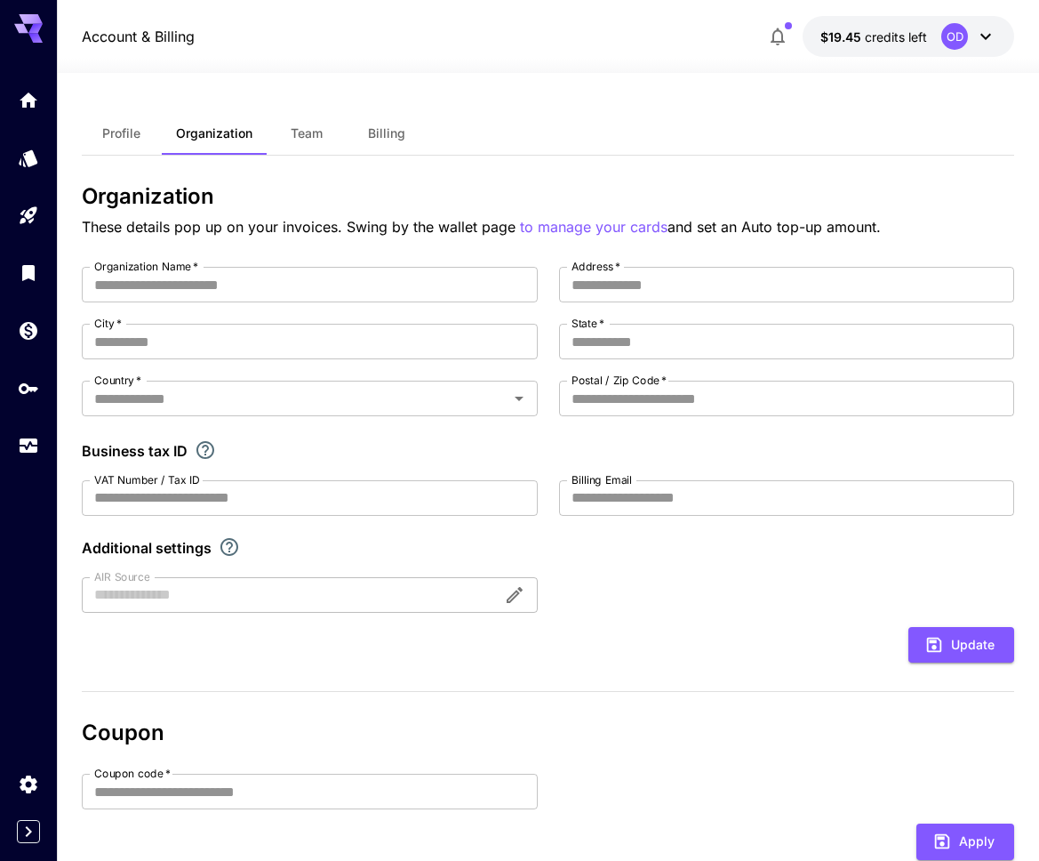
type input "**********"
type input "*******"
type input "**********"
type input "****"
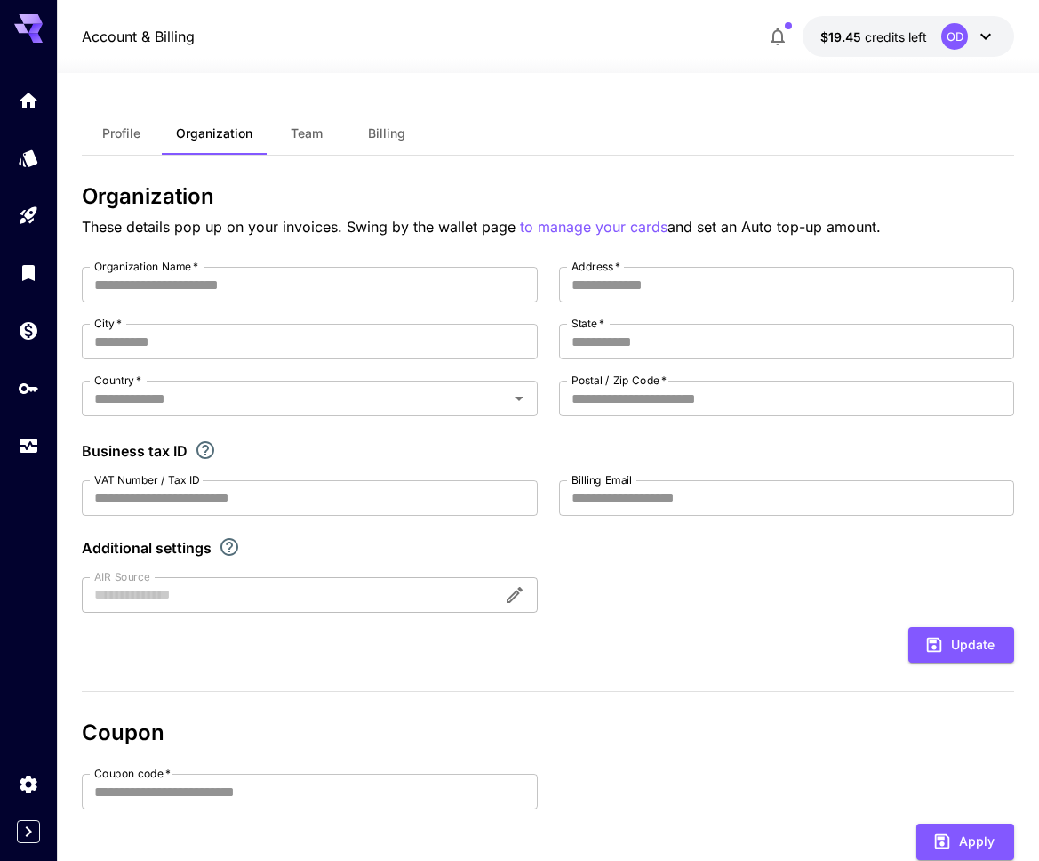
type input "**********"
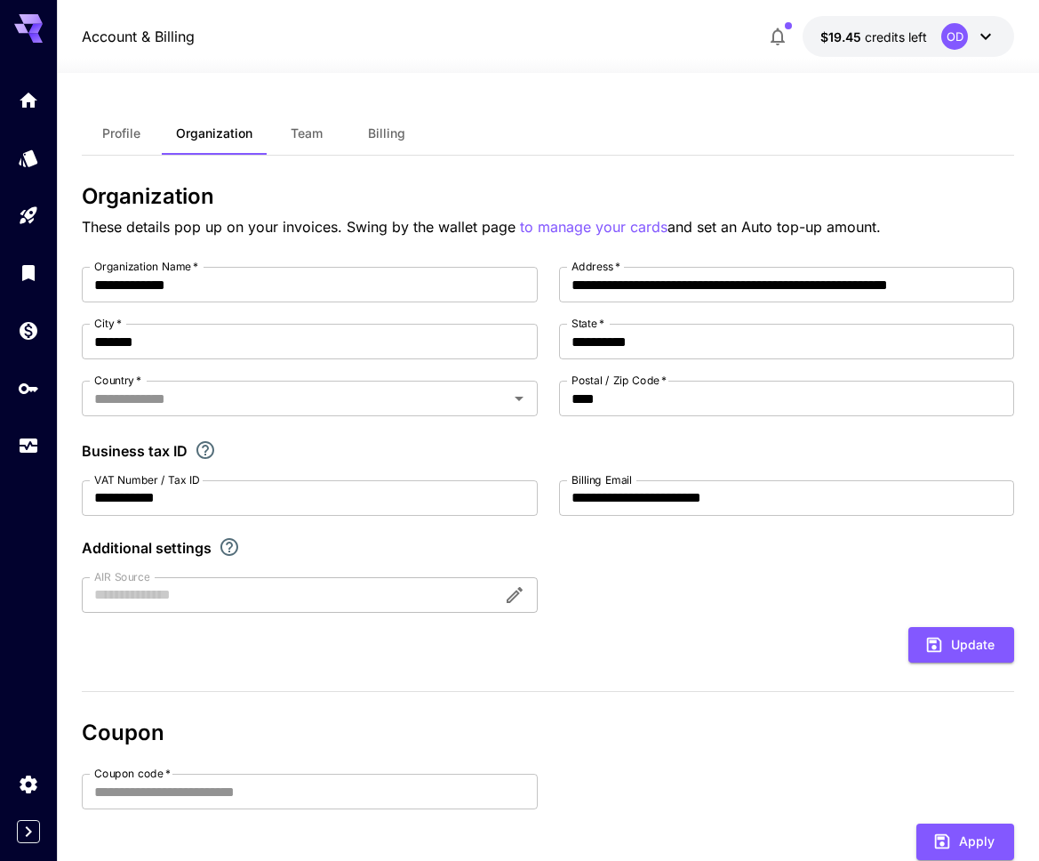
scroll to position [226, 0]
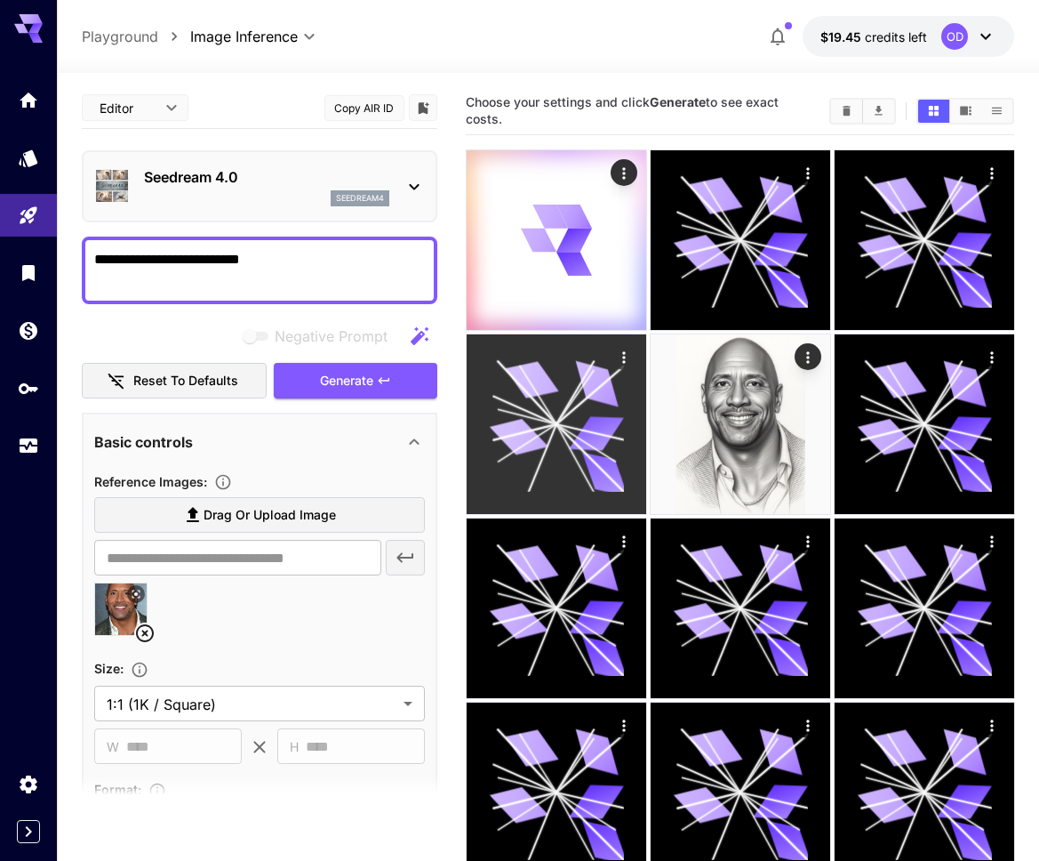
click at [550, 388] on icon at bounding box center [531, 380] width 53 height 44
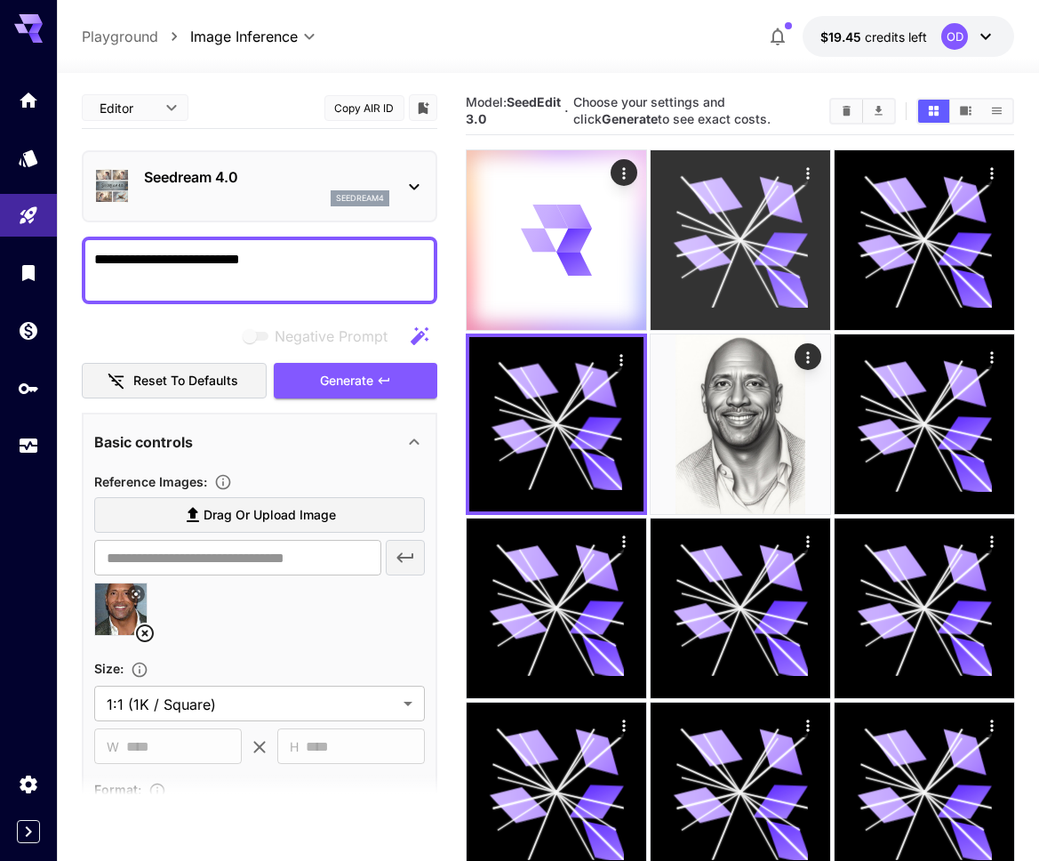
click at [731, 281] on icon at bounding box center [740, 240] width 134 height 134
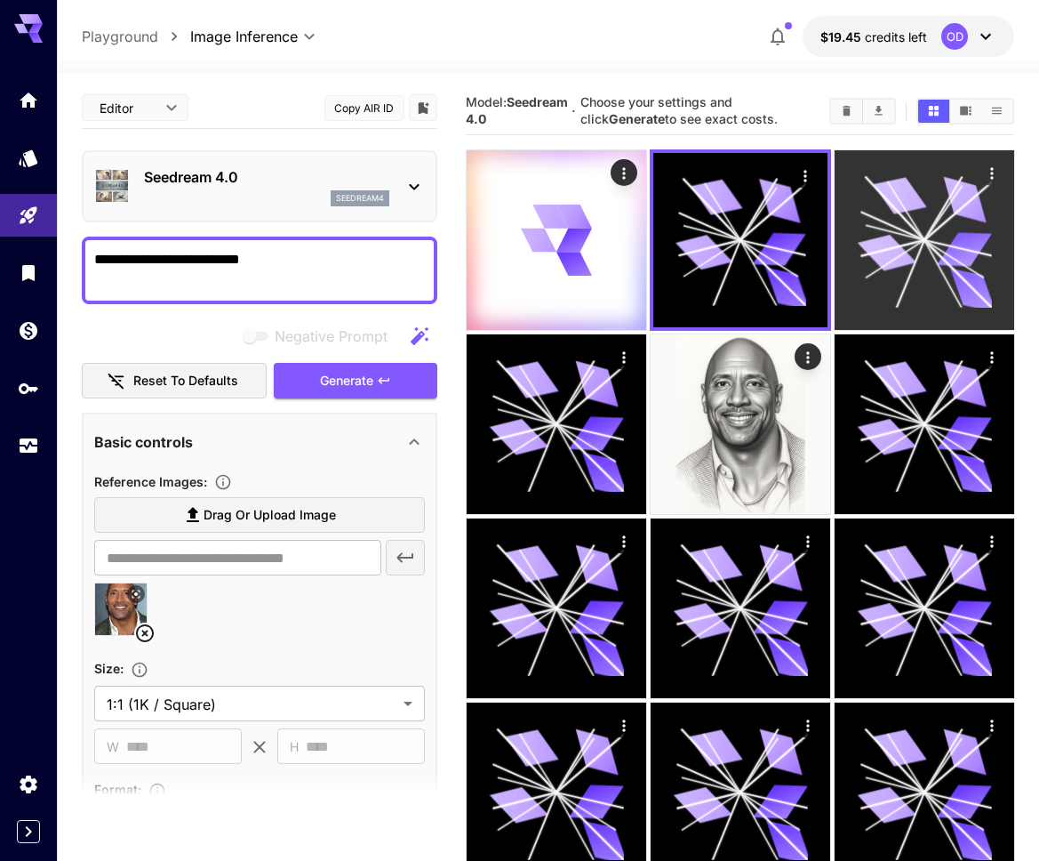
click at [881, 264] on icon at bounding box center [886, 253] width 59 height 44
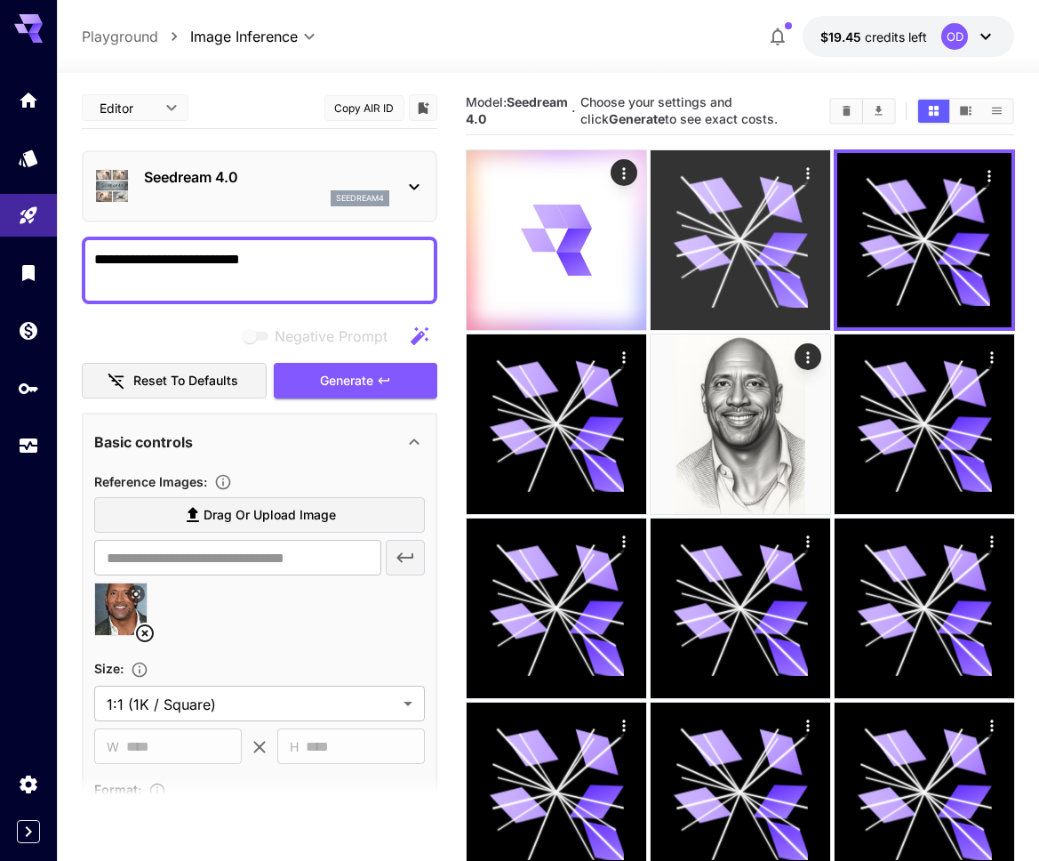
click at [810, 253] on div at bounding box center [741, 240] width 180 height 180
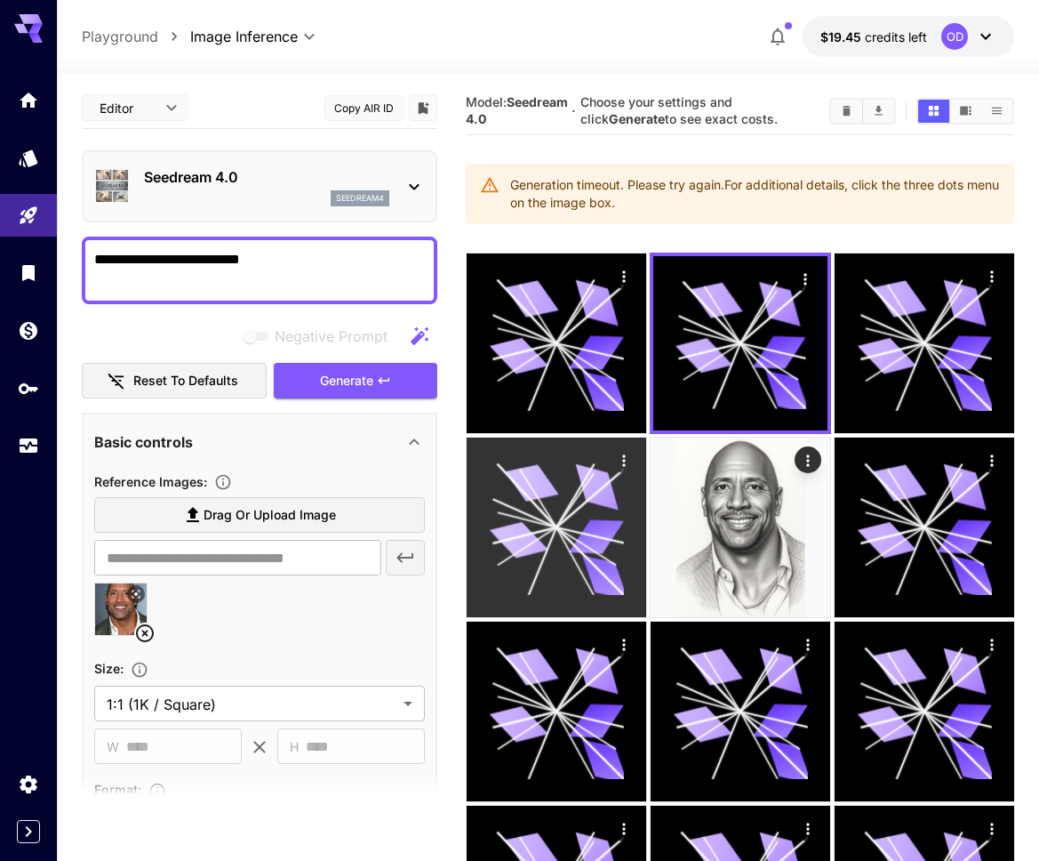
click at [559, 520] on icon at bounding box center [575, 500] width 37 height 54
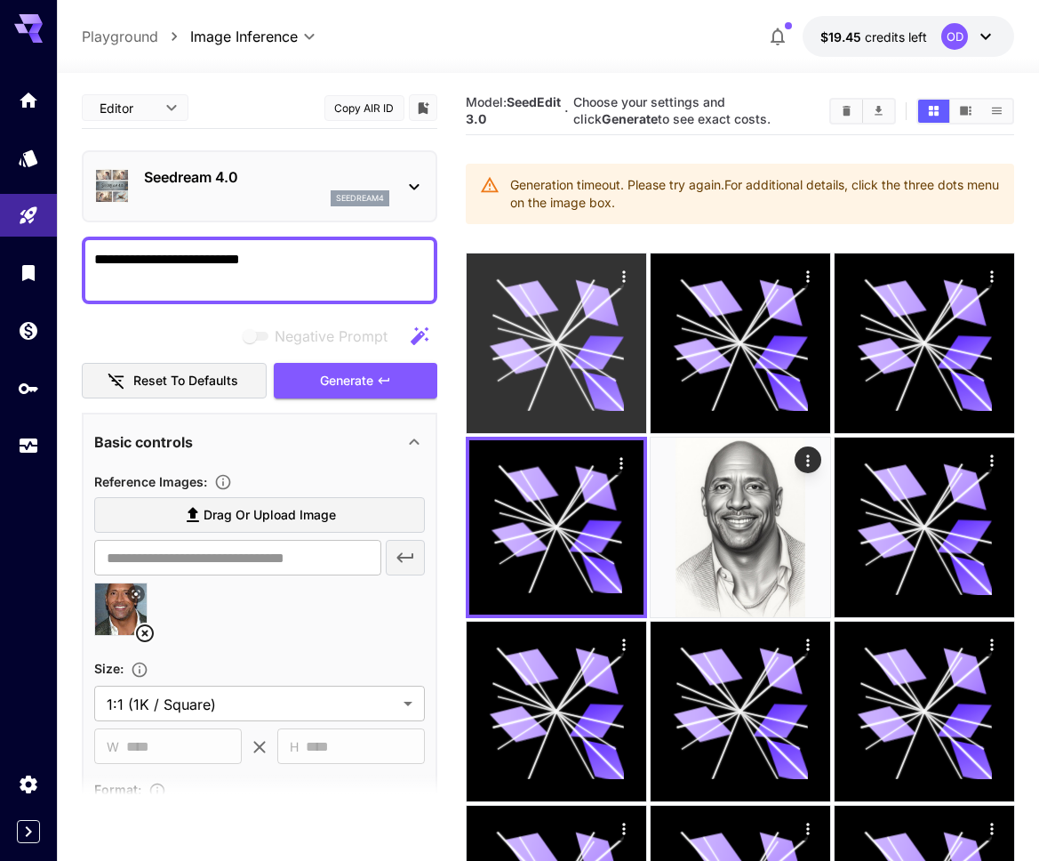
click at [559, 341] on icon at bounding box center [591, 314] width 68 height 59
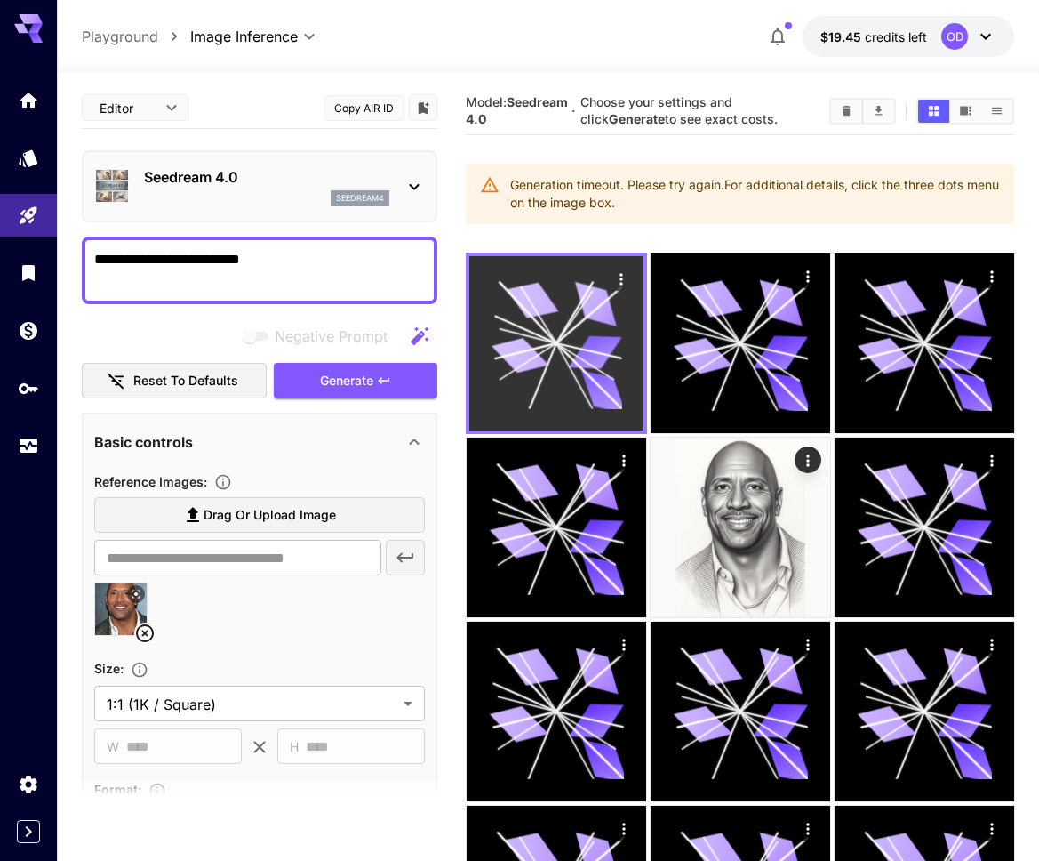
click at [627, 278] on icon "Actions" at bounding box center [621, 279] width 18 height 18
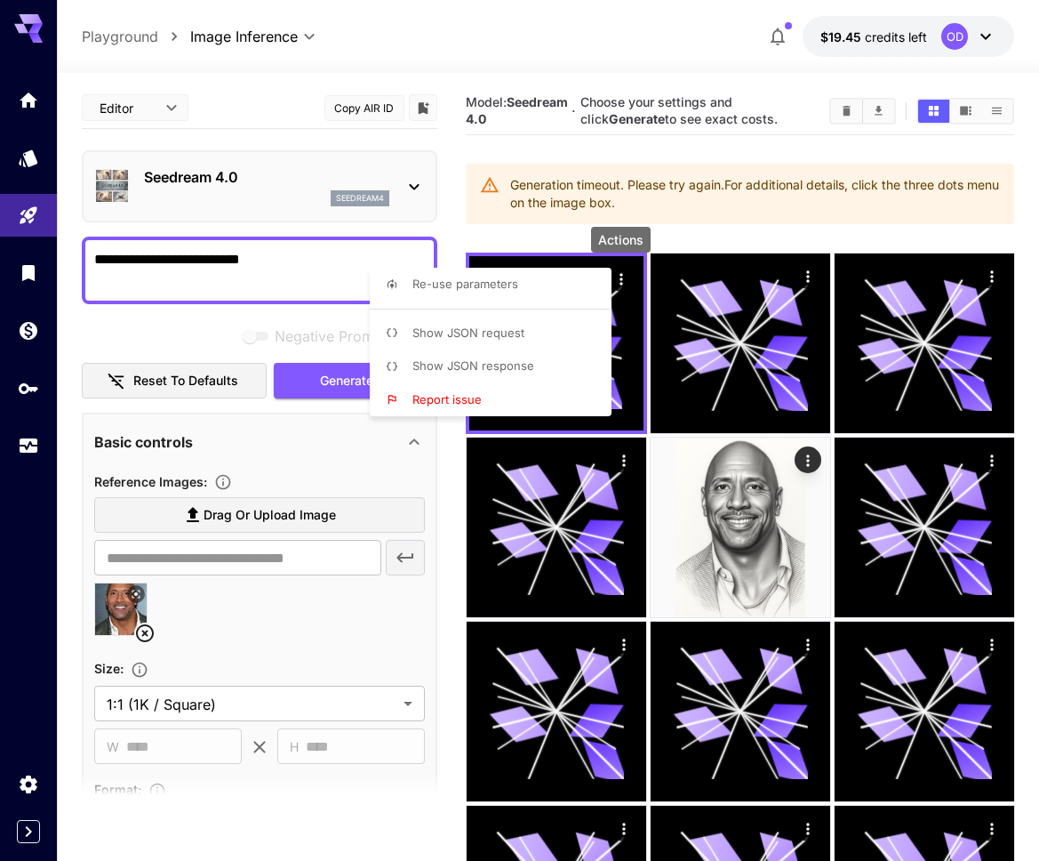
click at [519, 358] on span "Show JSON response" at bounding box center [474, 365] width 122 height 14
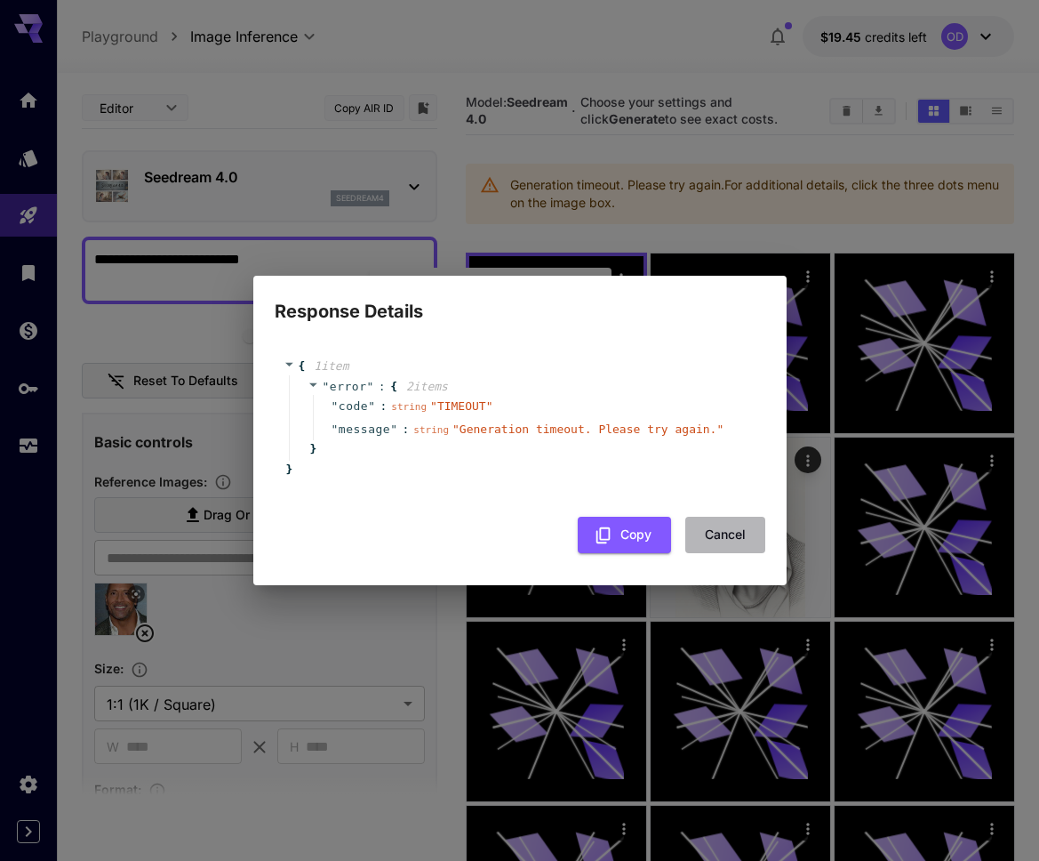
click at [740, 534] on button "Cancel" at bounding box center [726, 535] width 80 height 36
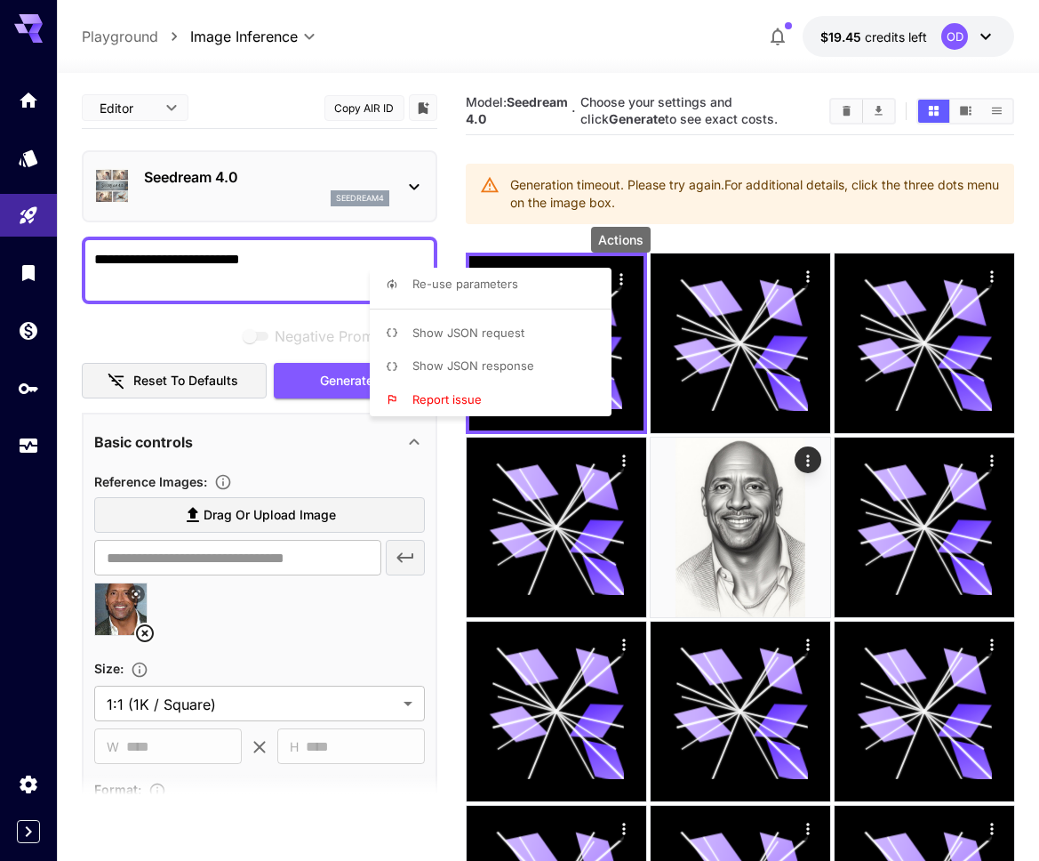
click at [251, 283] on div at bounding box center [519, 430] width 1039 height 861
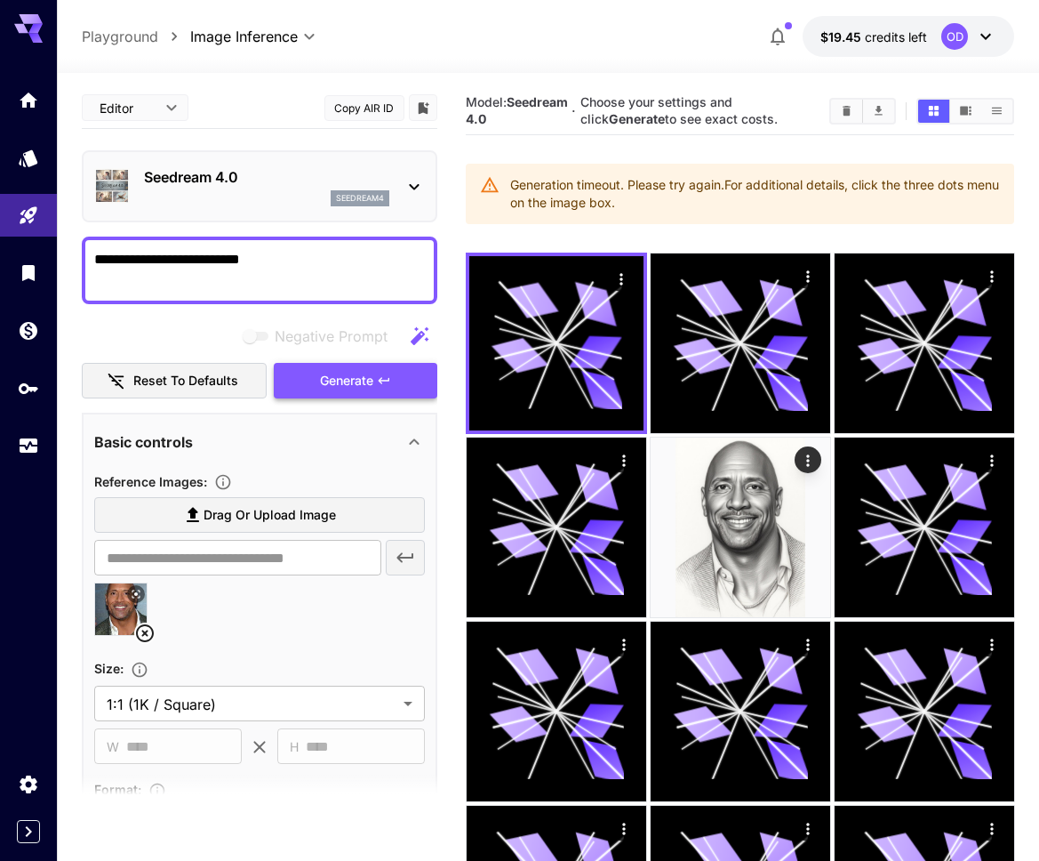
click at [322, 371] on span "Generate" at bounding box center [346, 381] width 53 height 22
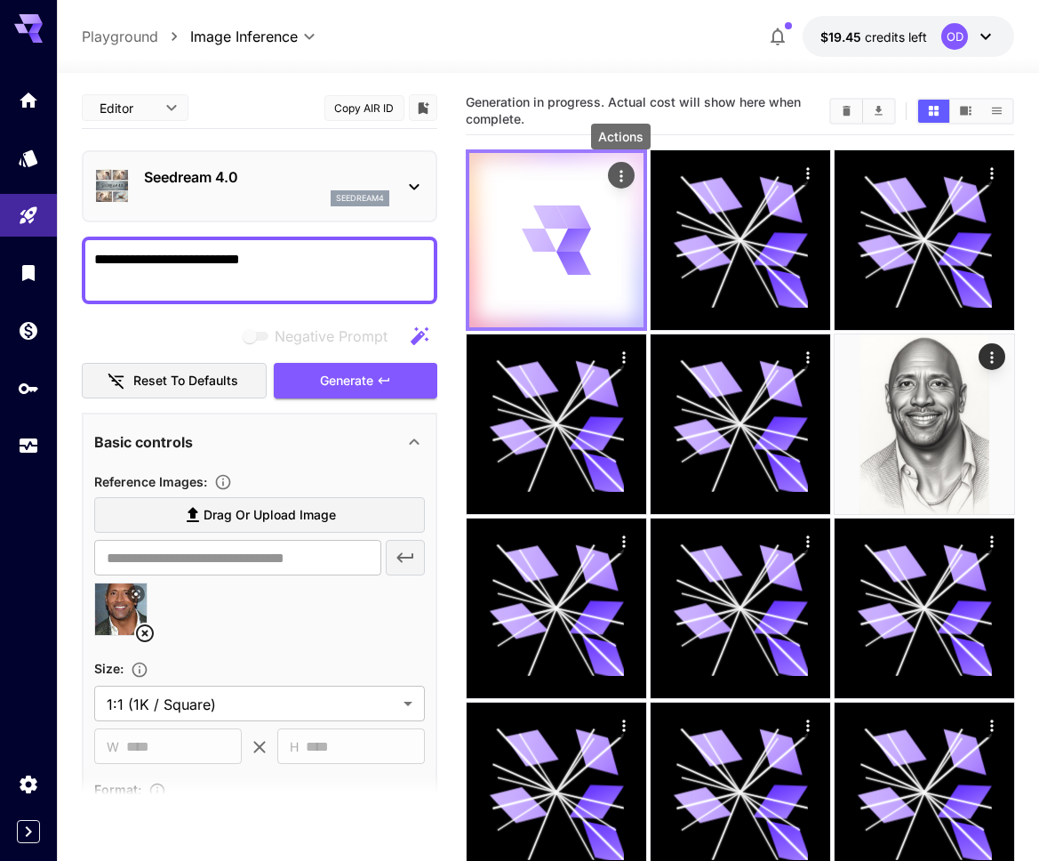
click at [618, 184] on icon "Actions" at bounding box center [621, 176] width 18 height 18
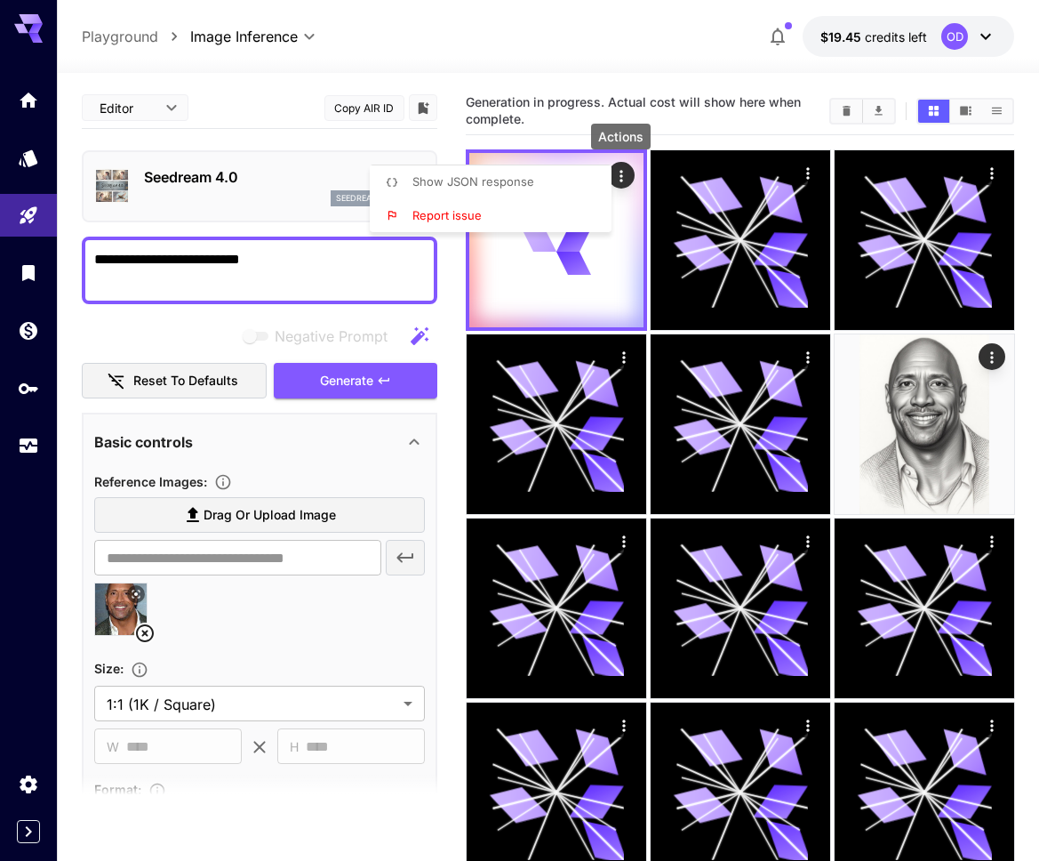
click at [537, 192] on li "Show JSON response" at bounding box center [496, 182] width 253 height 34
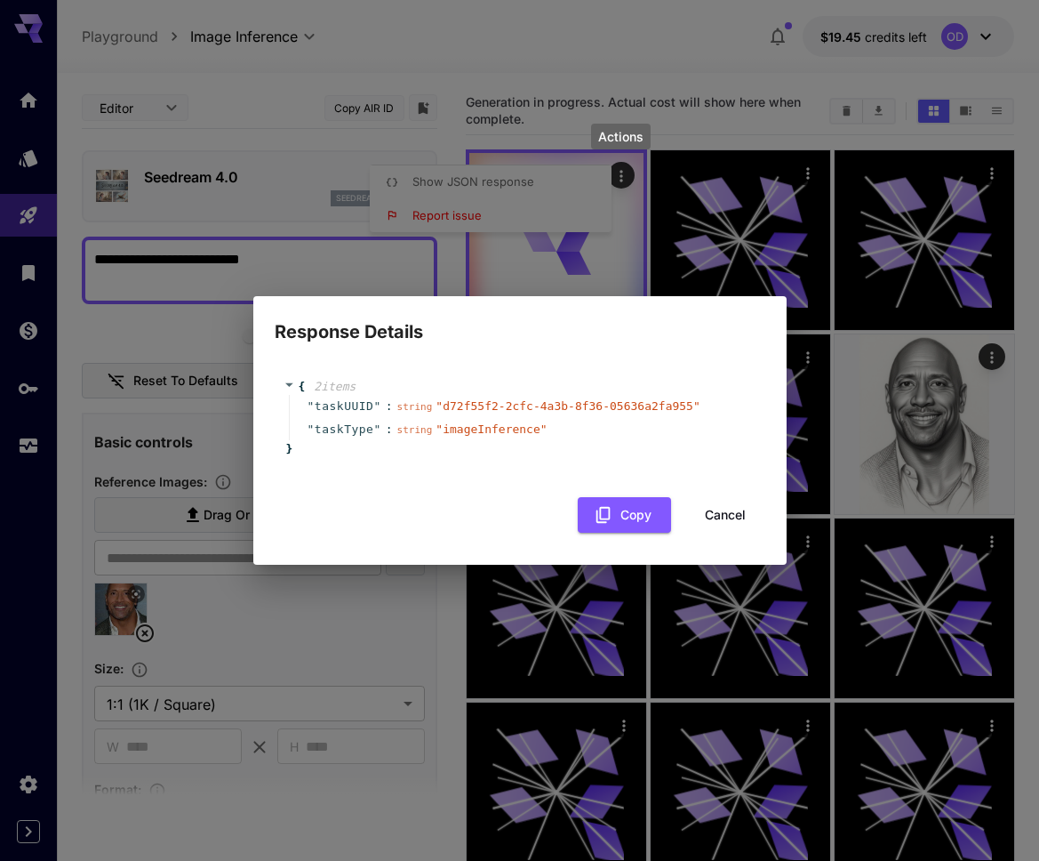
click at [706, 511] on button "Cancel" at bounding box center [726, 515] width 80 height 36
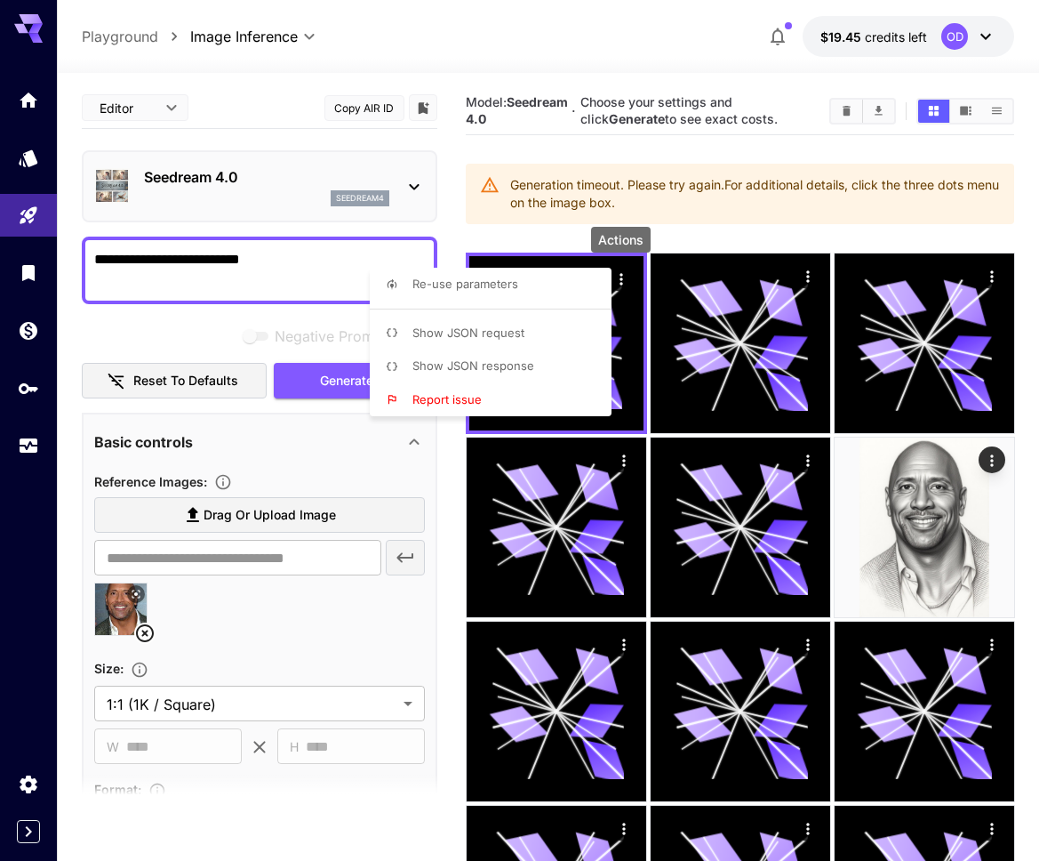
click at [314, 263] on div at bounding box center [519, 430] width 1039 height 861
